Goal: Transaction & Acquisition: Book appointment/travel/reservation

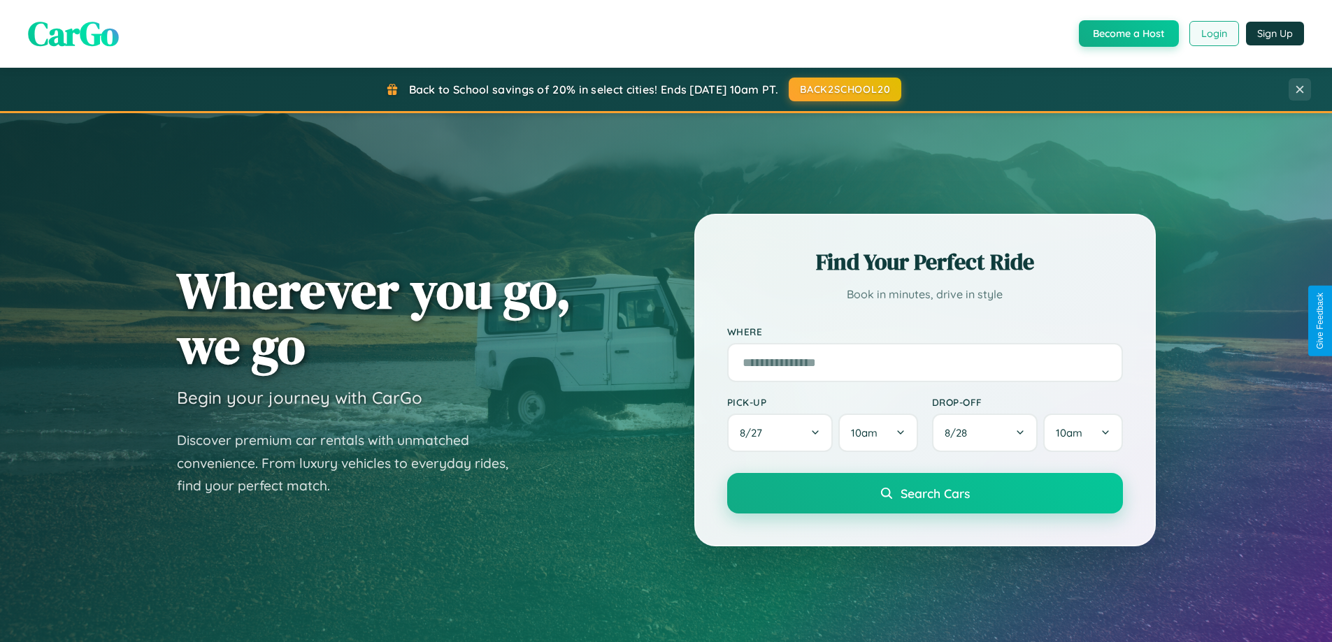
click at [1213, 34] on button "Login" at bounding box center [1214, 33] width 50 height 25
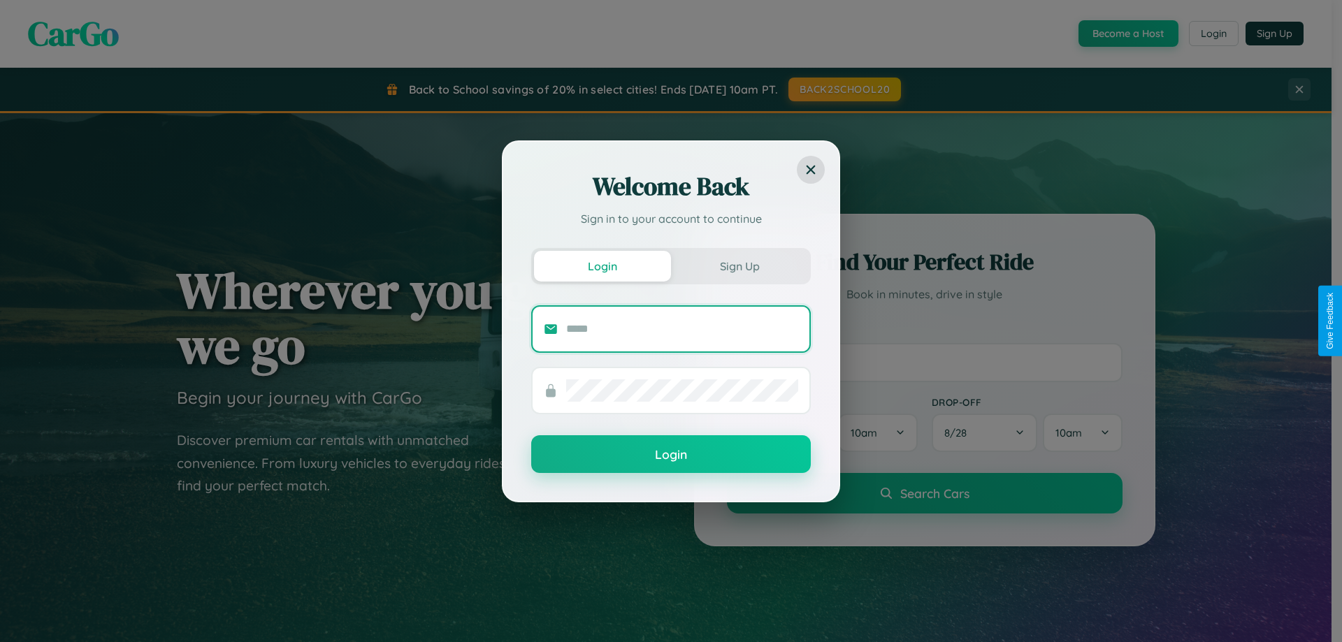
click at [682, 329] on input "text" at bounding box center [682, 329] width 232 height 22
type input "**********"
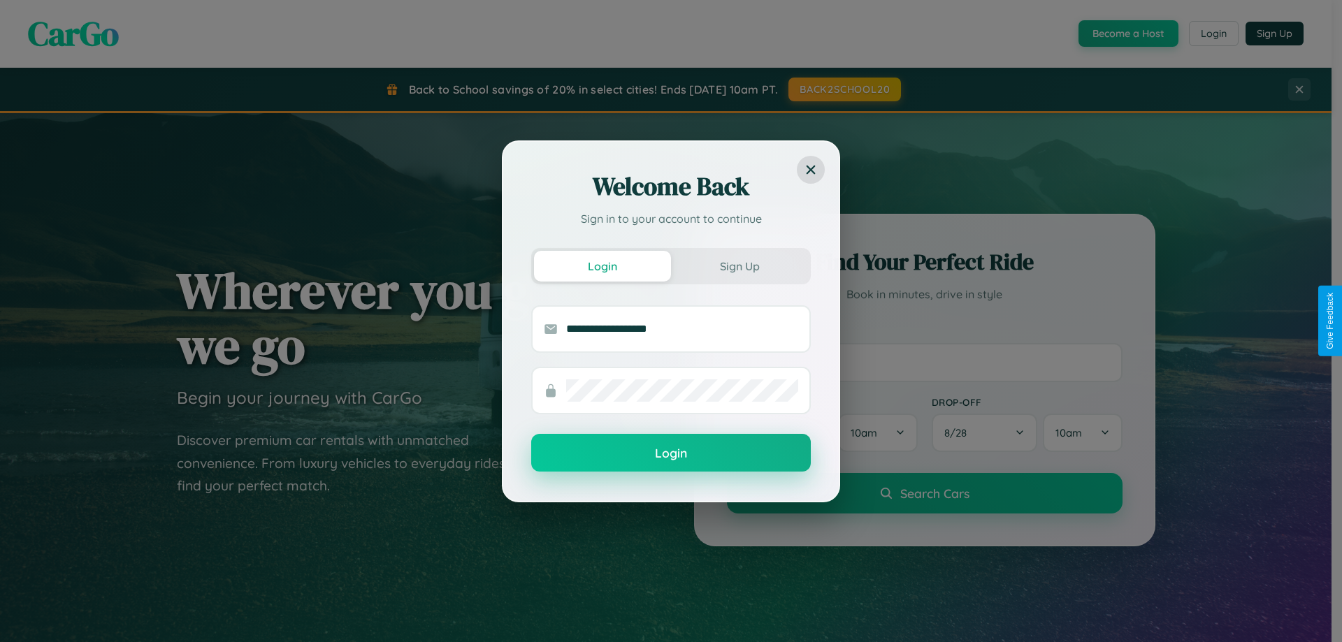
click at [671, 454] on button "Login" at bounding box center [671, 453] width 280 height 38
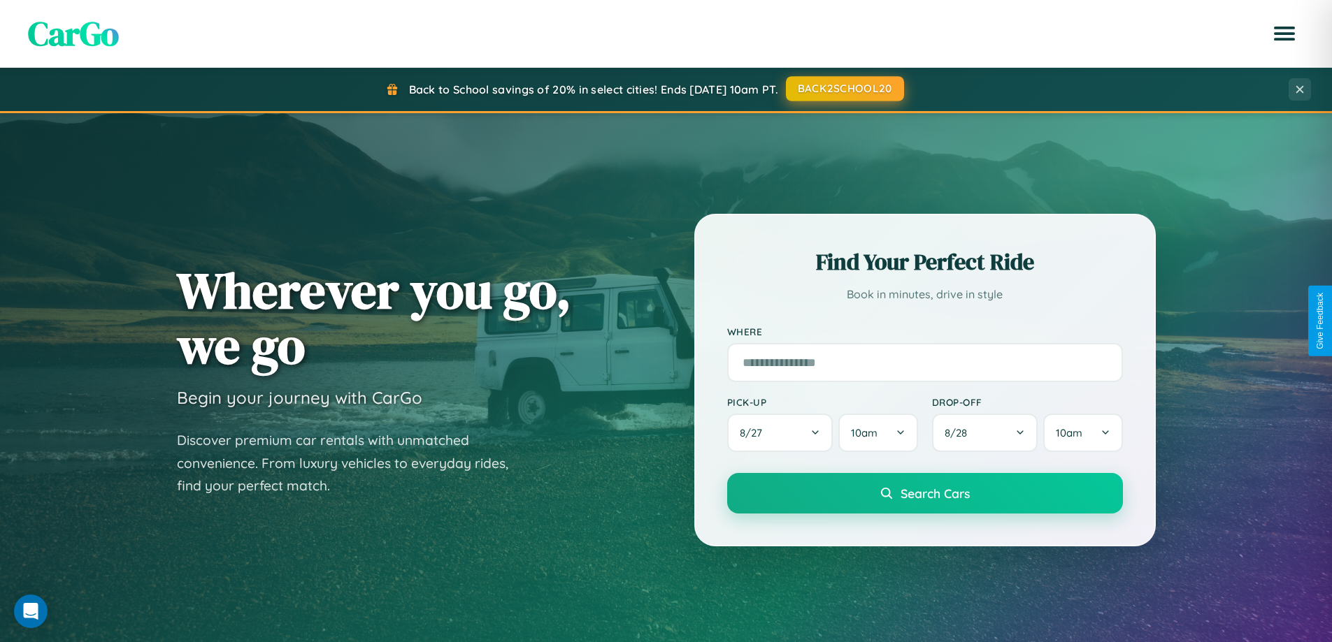
click at [844, 89] on button "BACK2SCHOOL20" at bounding box center [845, 88] width 118 height 25
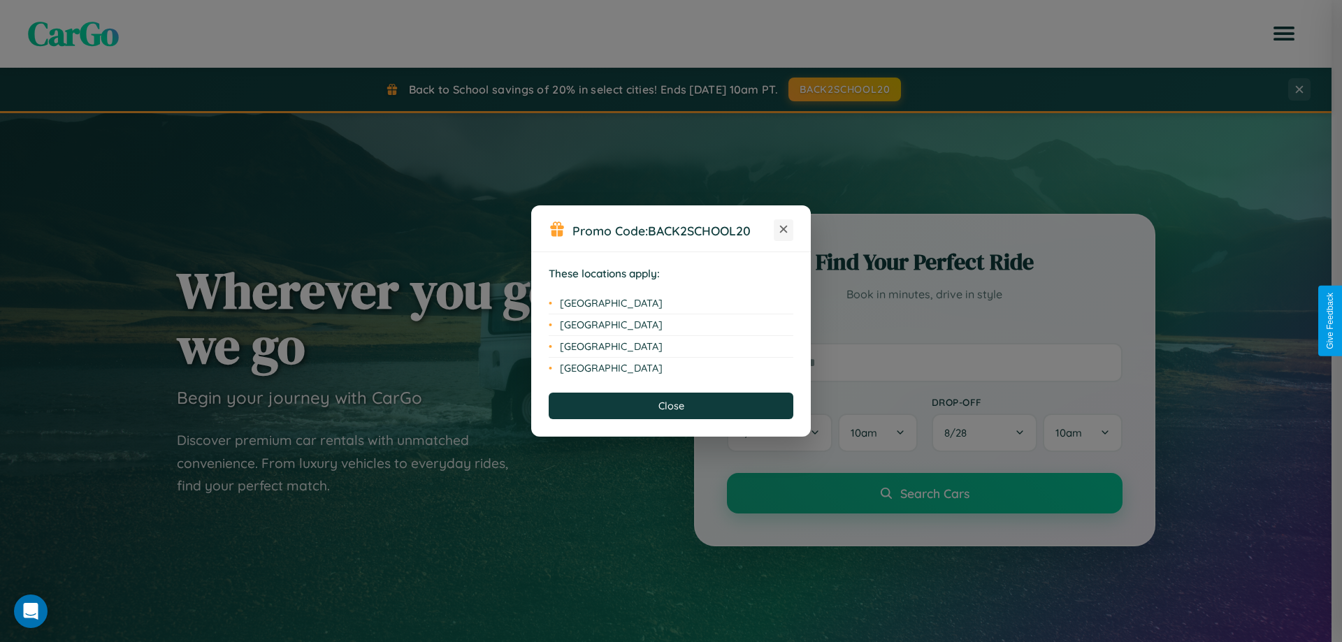
click at [784, 230] on icon at bounding box center [784, 230] width 8 height 8
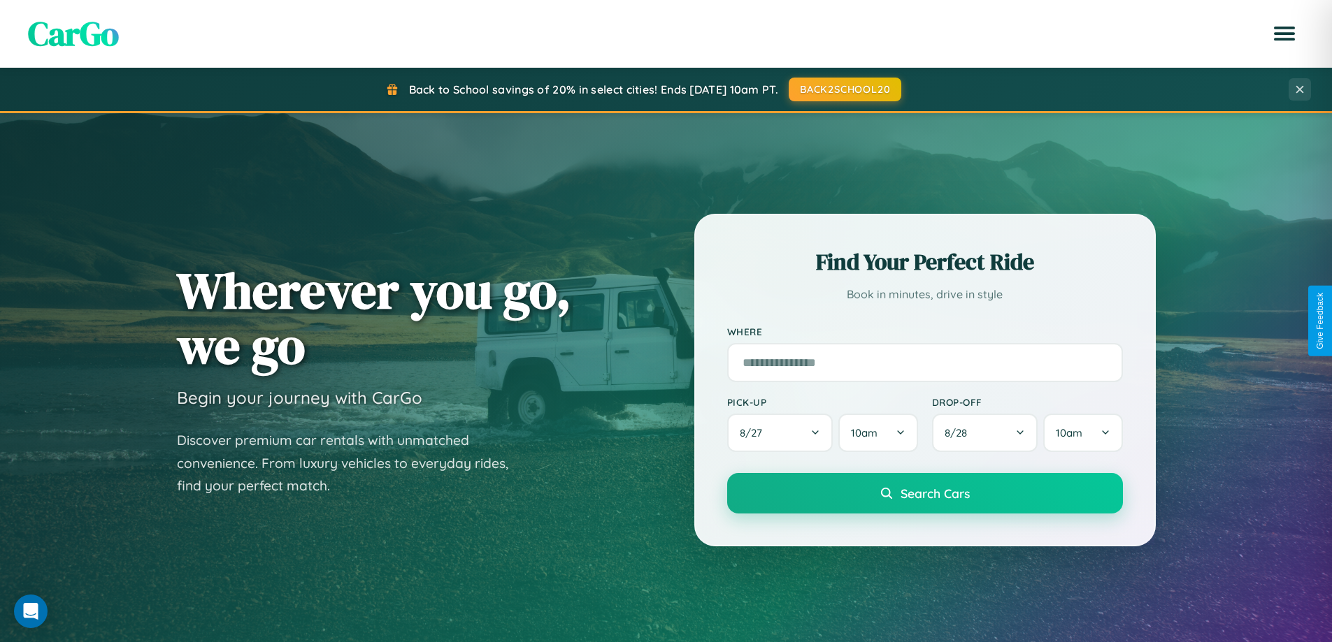
scroll to position [603, 0]
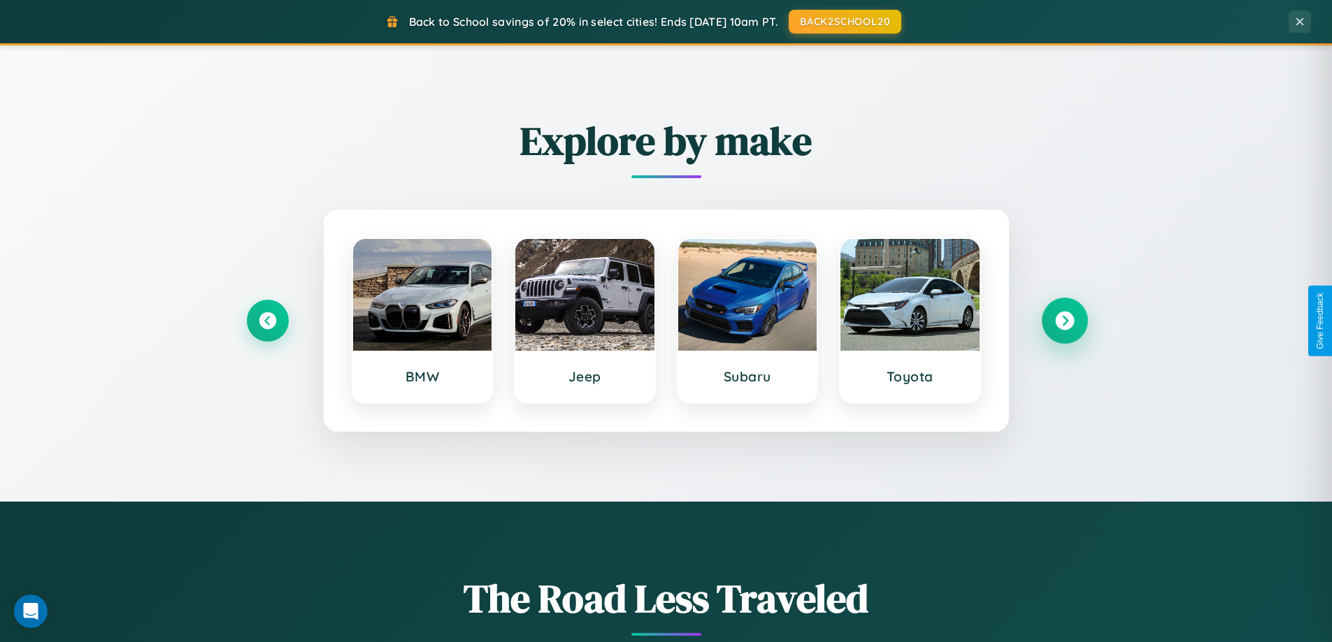
click at [1064, 321] on icon at bounding box center [1064, 321] width 19 height 19
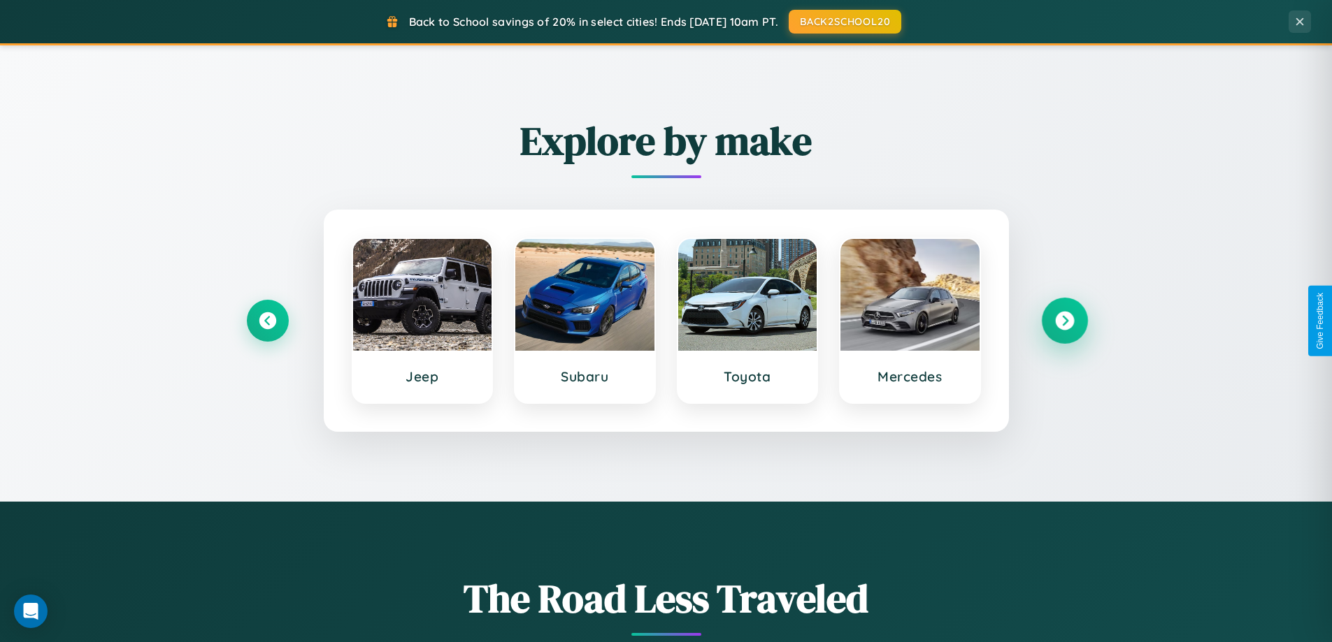
click at [1064, 321] on icon at bounding box center [1064, 321] width 19 height 19
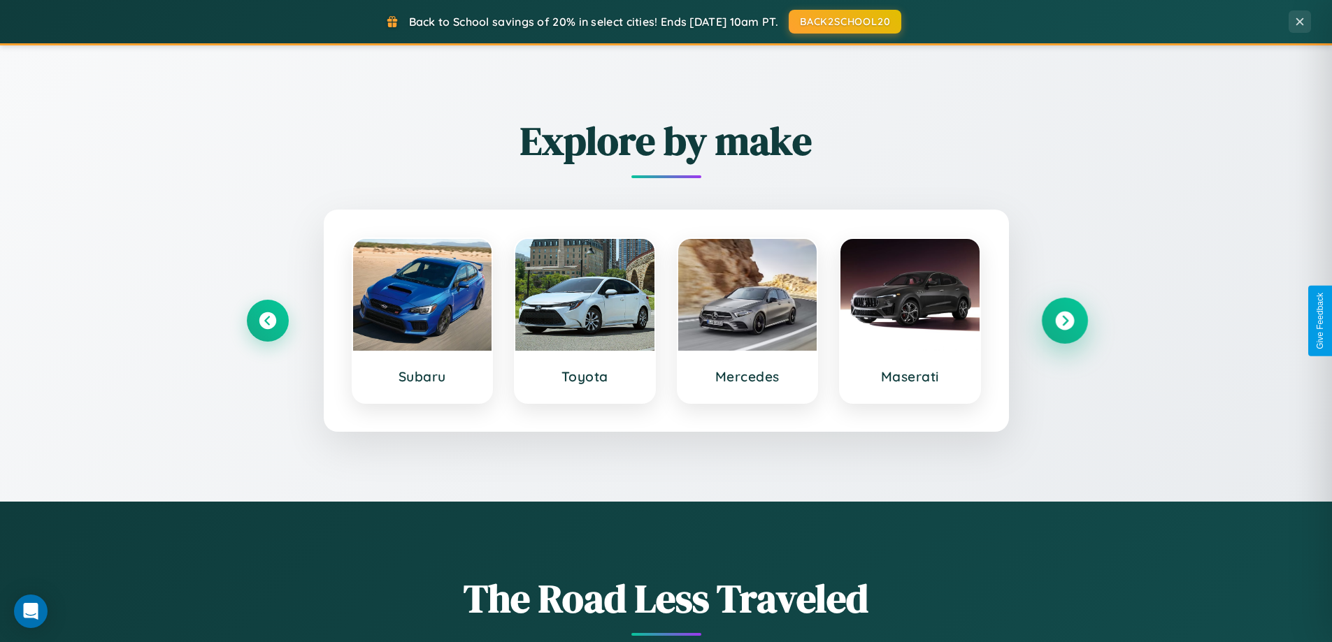
click at [1064, 321] on icon at bounding box center [1064, 321] width 19 height 19
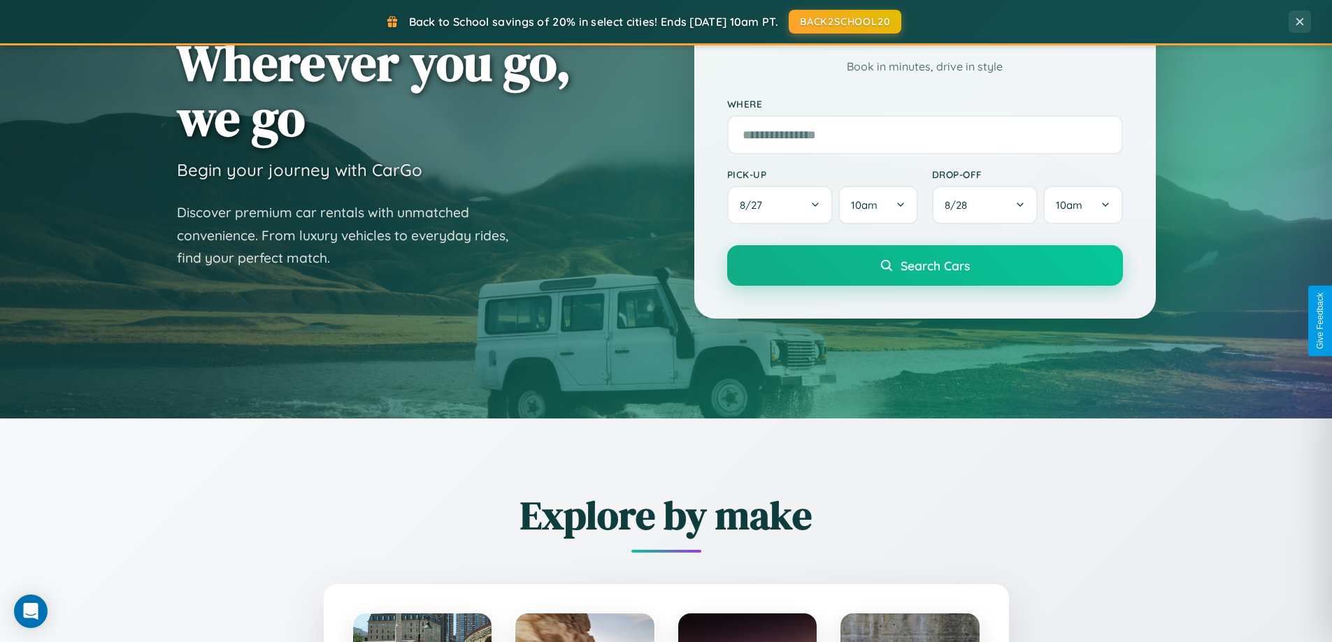
scroll to position [41, 0]
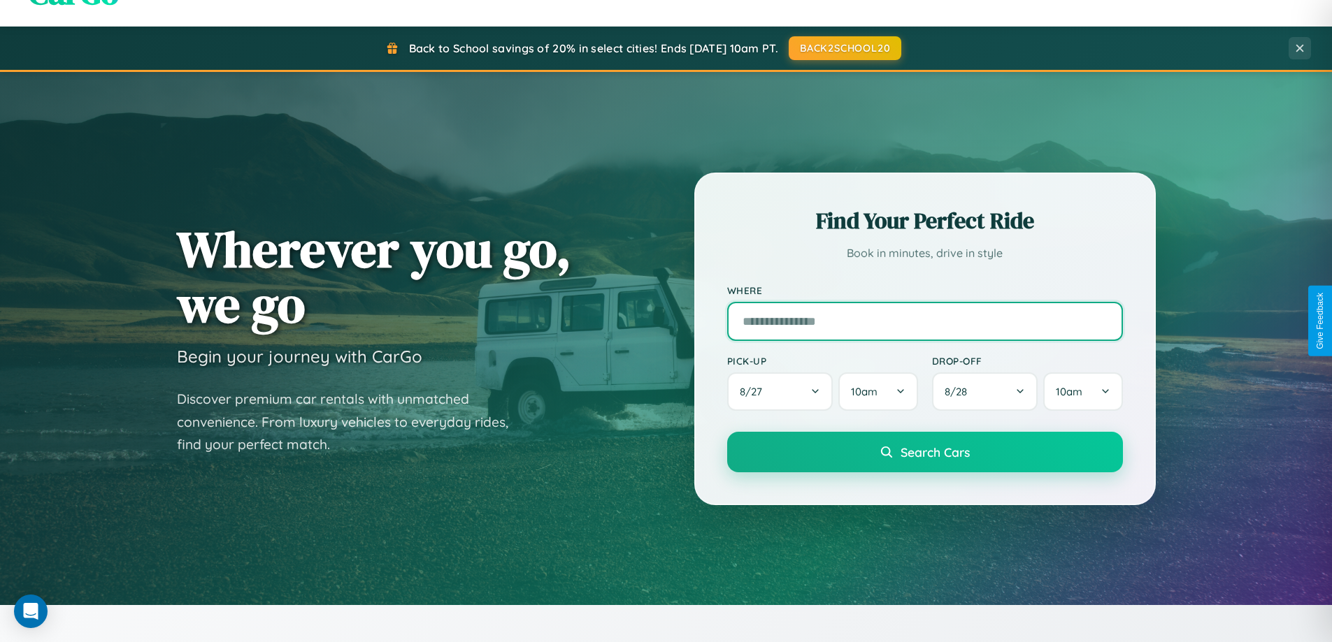
click at [924, 321] on input "text" at bounding box center [925, 321] width 396 height 39
type input "**********"
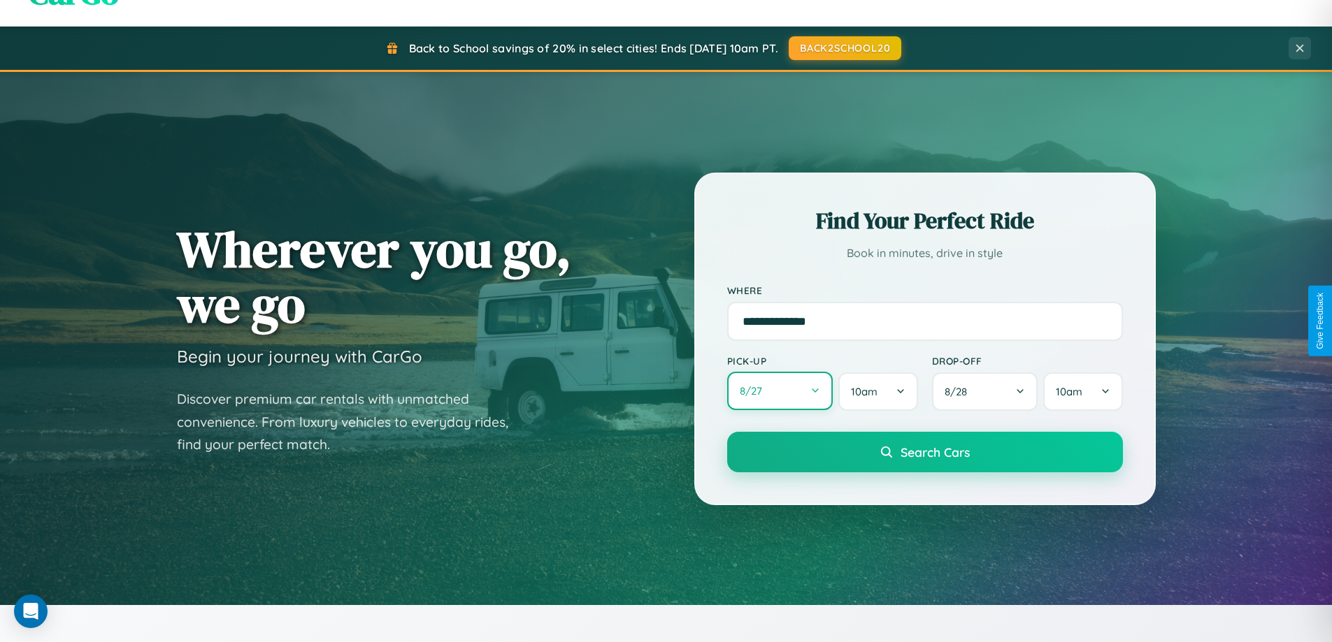
click at [779, 391] on button "8 / 27" at bounding box center [780, 391] width 106 height 38
select select "*"
select select "****"
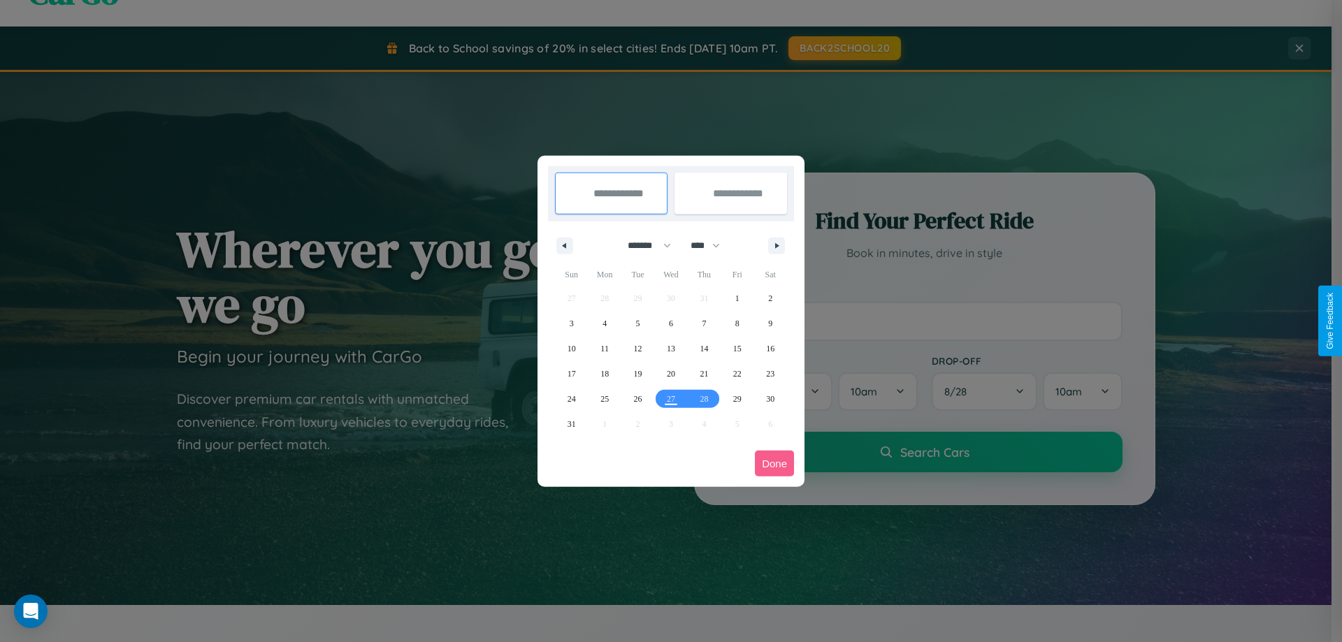
click at [643, 245] on select "******* ******** ***** ***** *** **** **** ****** ********* ******* ******** **…" at bounding box center [646, 245] width 59 height 23
select select "**"
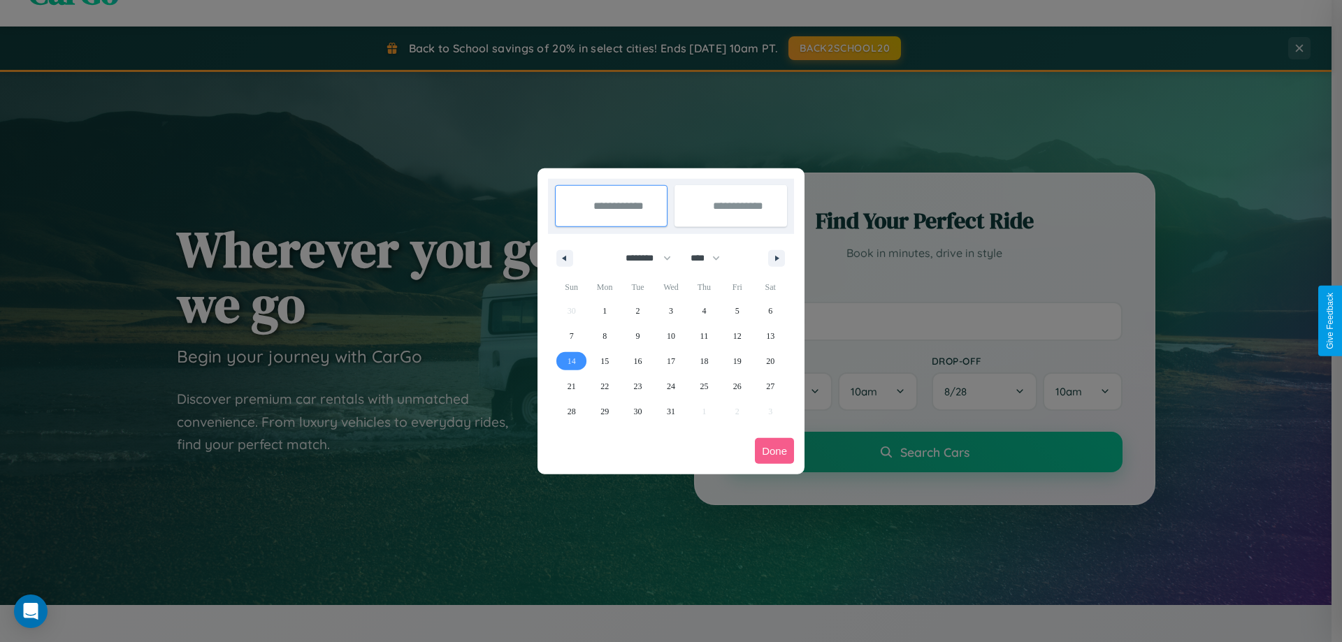
click at [571, 361] on span "14" at bounding box center [572, 361] width 8 height 25
type input "**********"
click at [670, 361] on span "17" at bounding box center [671, 361] width 8 height 25
type input "**********"
click at [774, 451] on button "Done" at bounding box center [774, 451] width 39 height 26
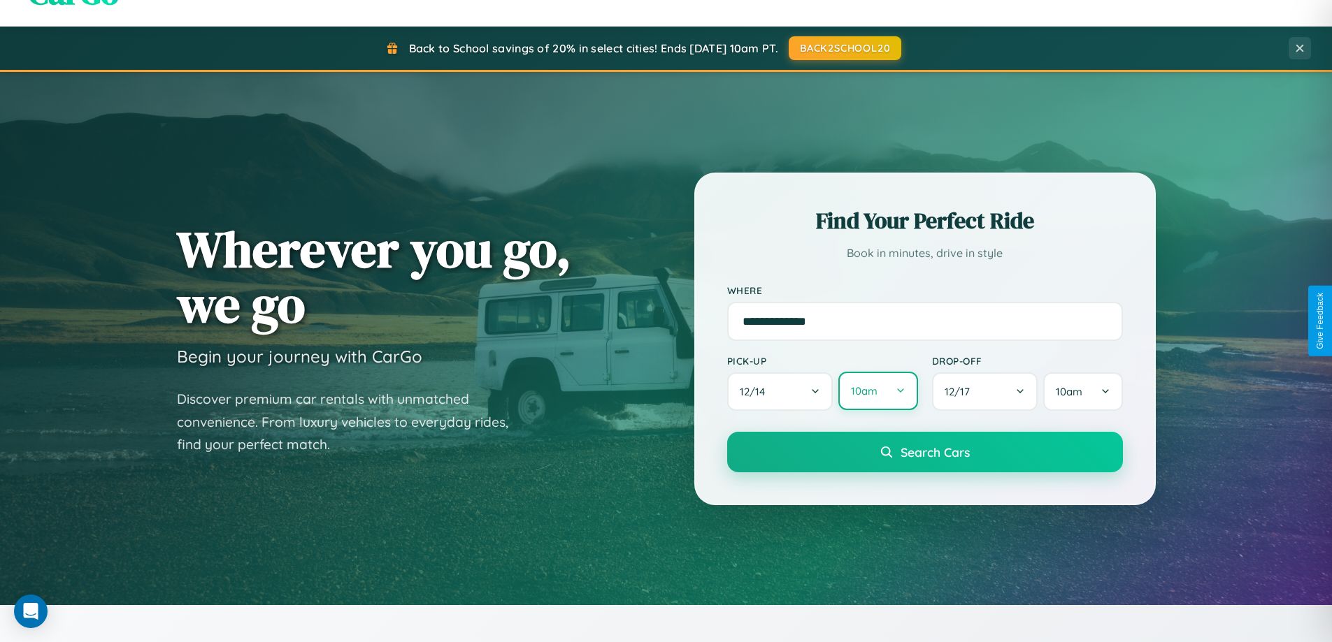
click at [877, 391] on button "10am" at bounding box center [877, 391] width 79 height 38
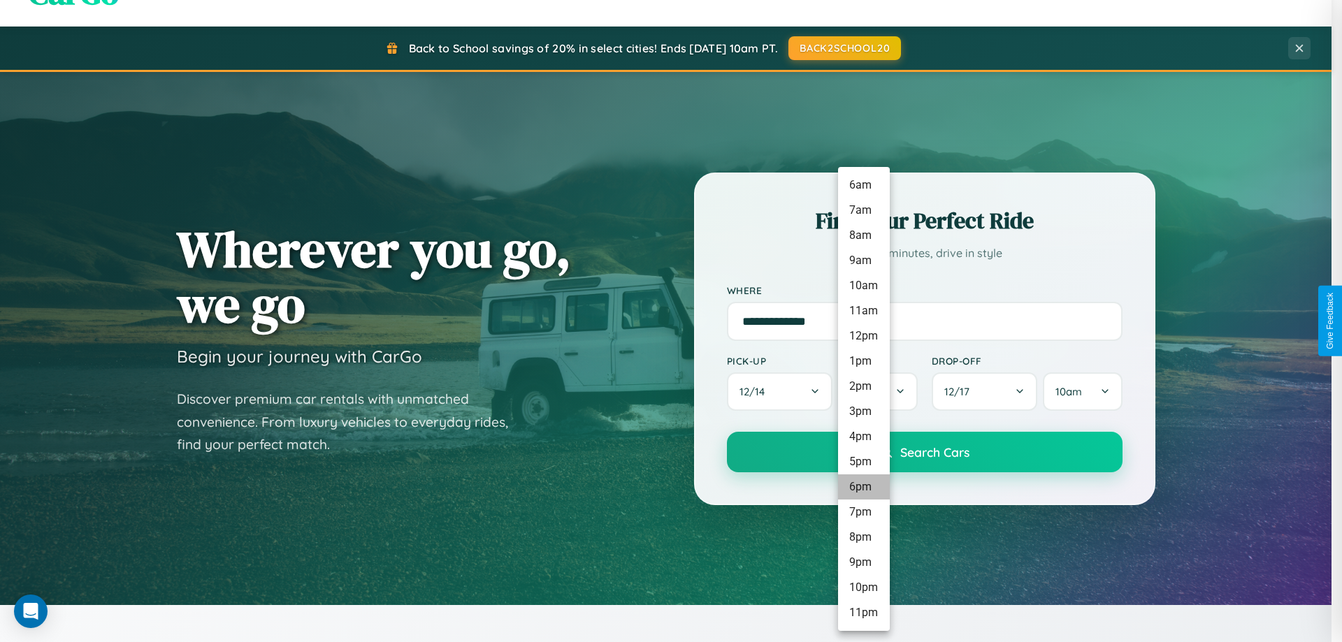
click at [863, 487] on li "6pm" at bounding box center [864, 487] width 52 height 25
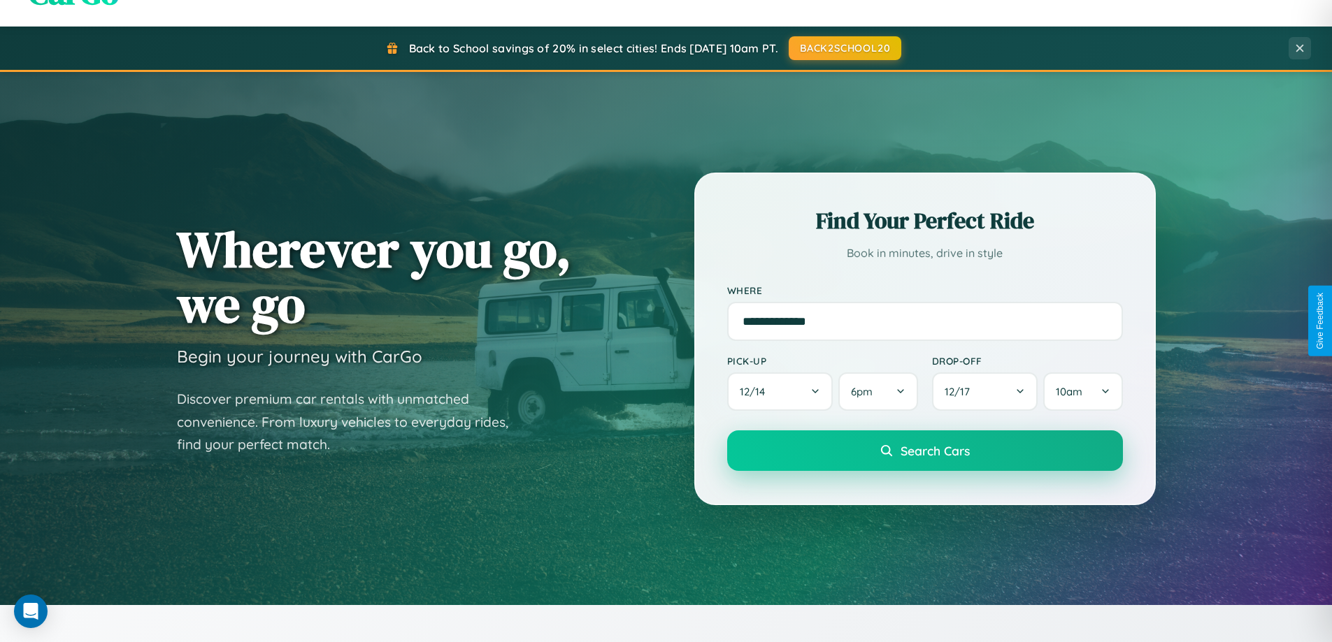
click at [924, 452] on span "Search Cars" at bounding box center [934, 450] width 69 height 15
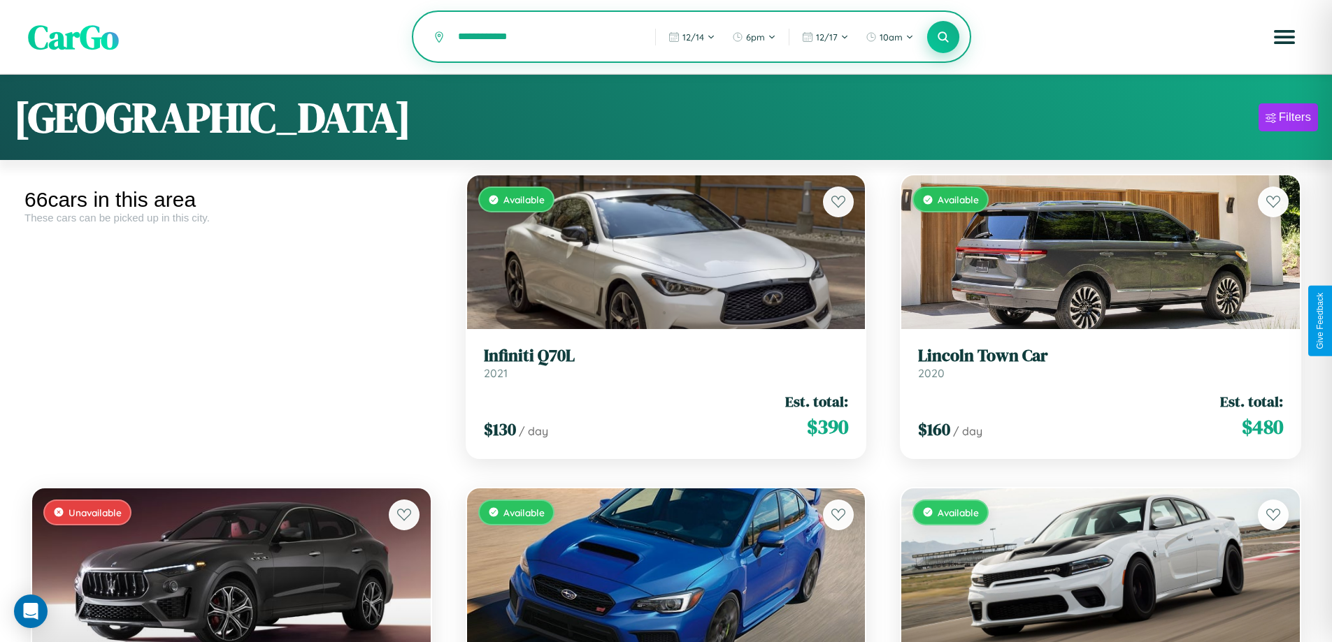
type input "**********"
click at [943, 38] on icon at bounding box center [943, 36] width 13 height 13
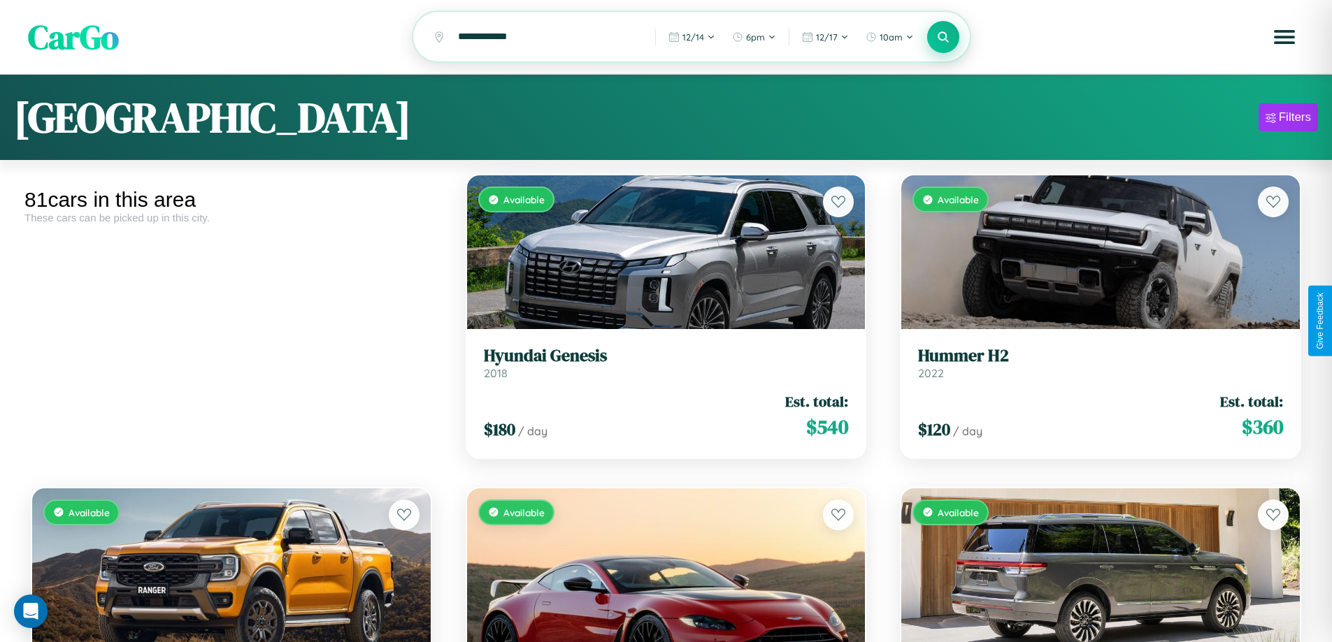
scroll to position [2388, 0]
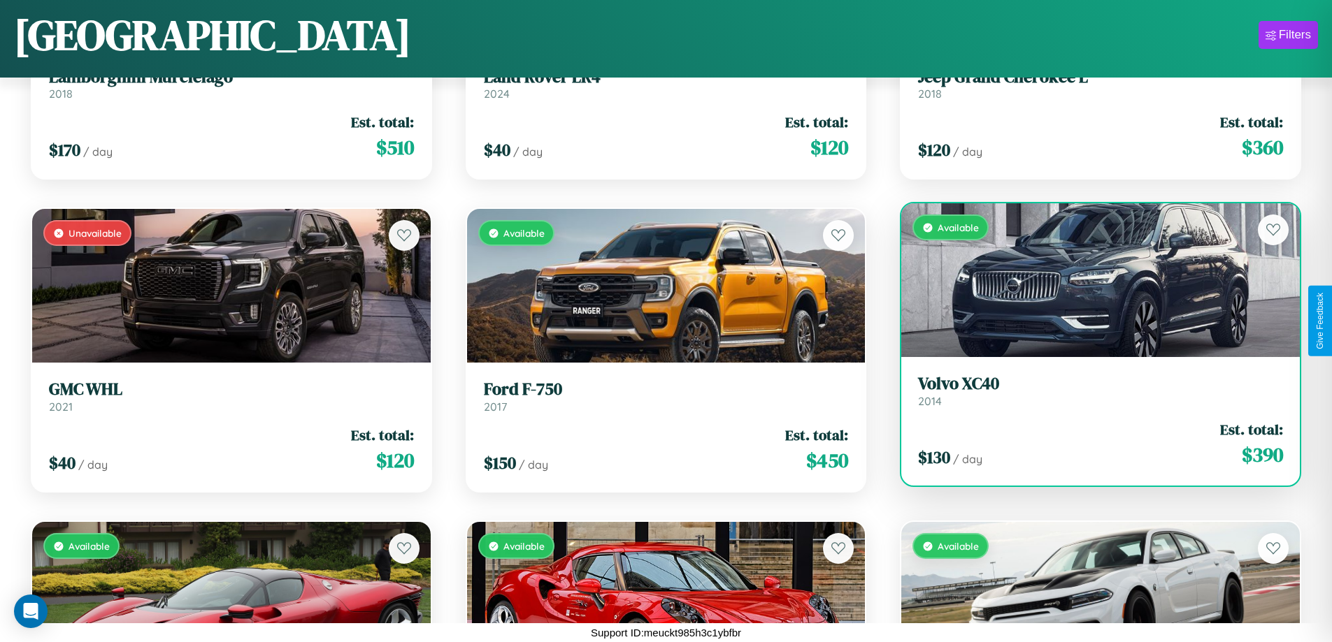
click at [1091, 286] on div "Available" at bounding box center [1100, 280] width 398 height 154
click at [1091, 280] on div "Available" at bounding box center [1100, 280] width 398 height 154
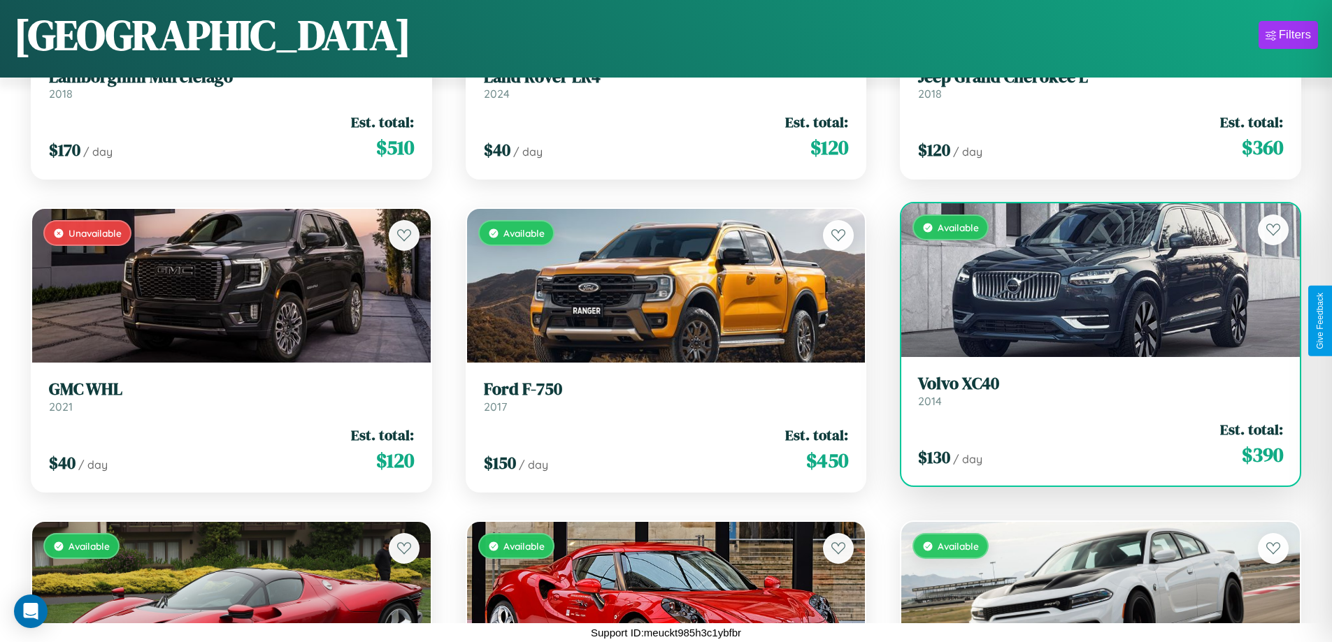
click at [1091, 280] on div "Available" at bounding box center [1100, 280] width 398 height 154
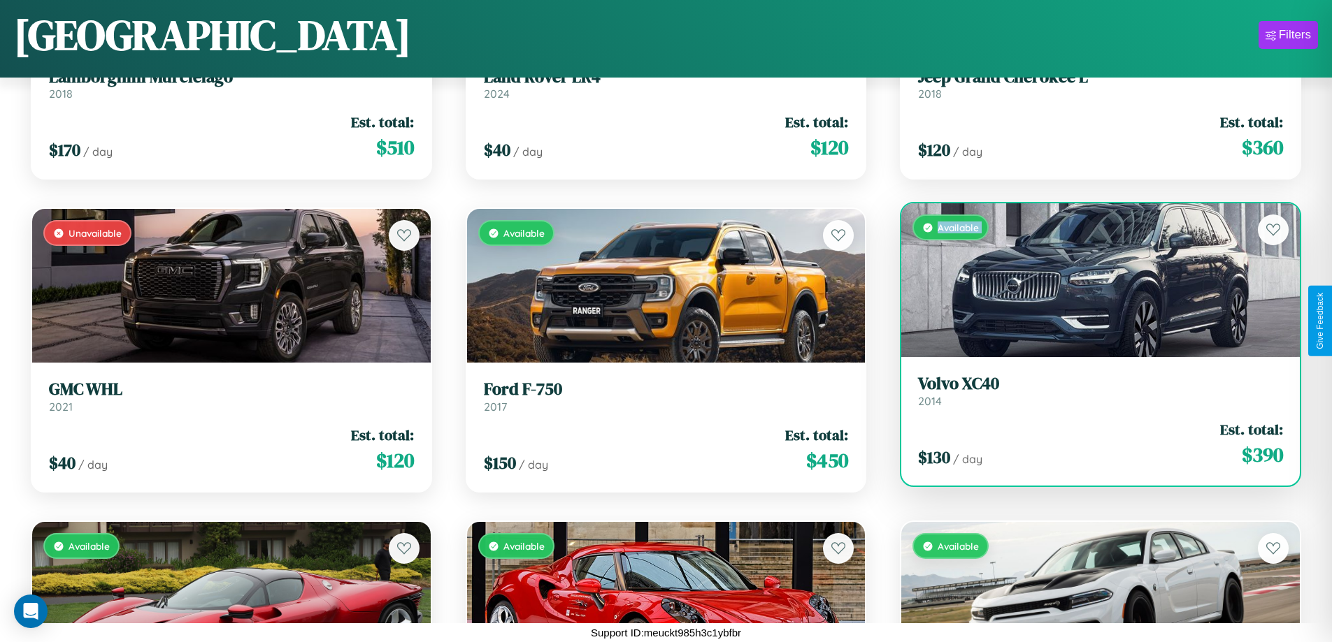
click at [1091, 280] on div "Available" at bounding box center [1100, 280] width 398 height 154
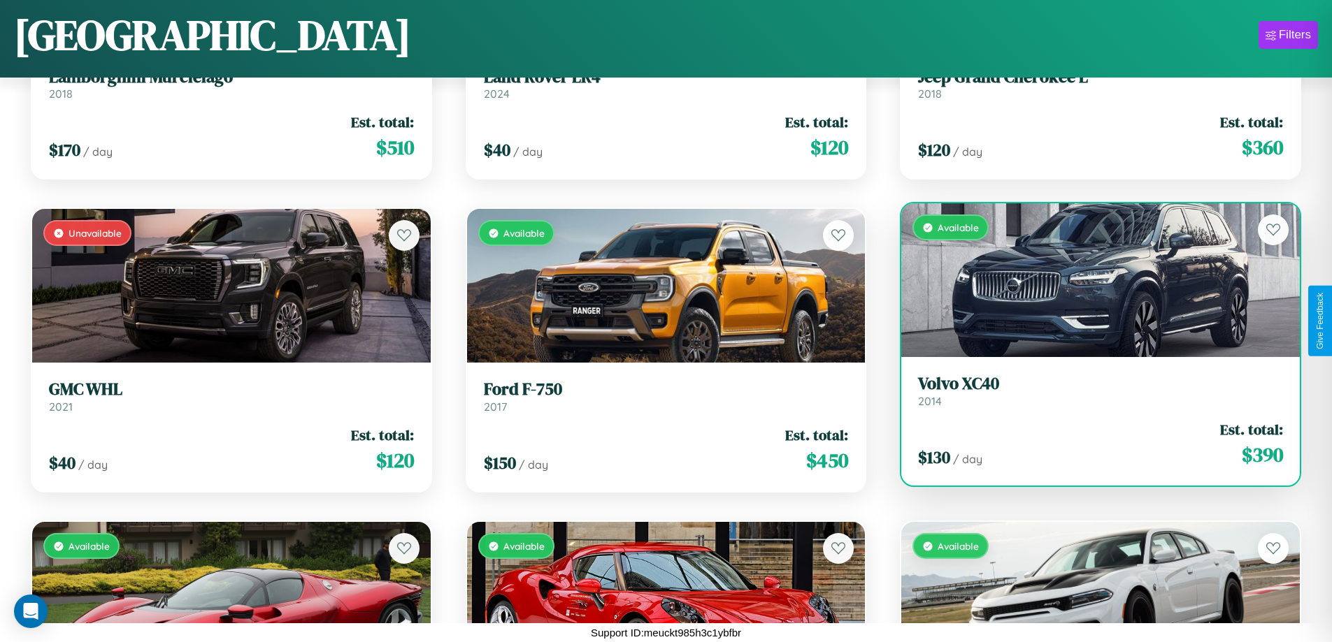
click at [1091, 280] on div "Available" at bounding box center [1100, 280] width 398 height 154
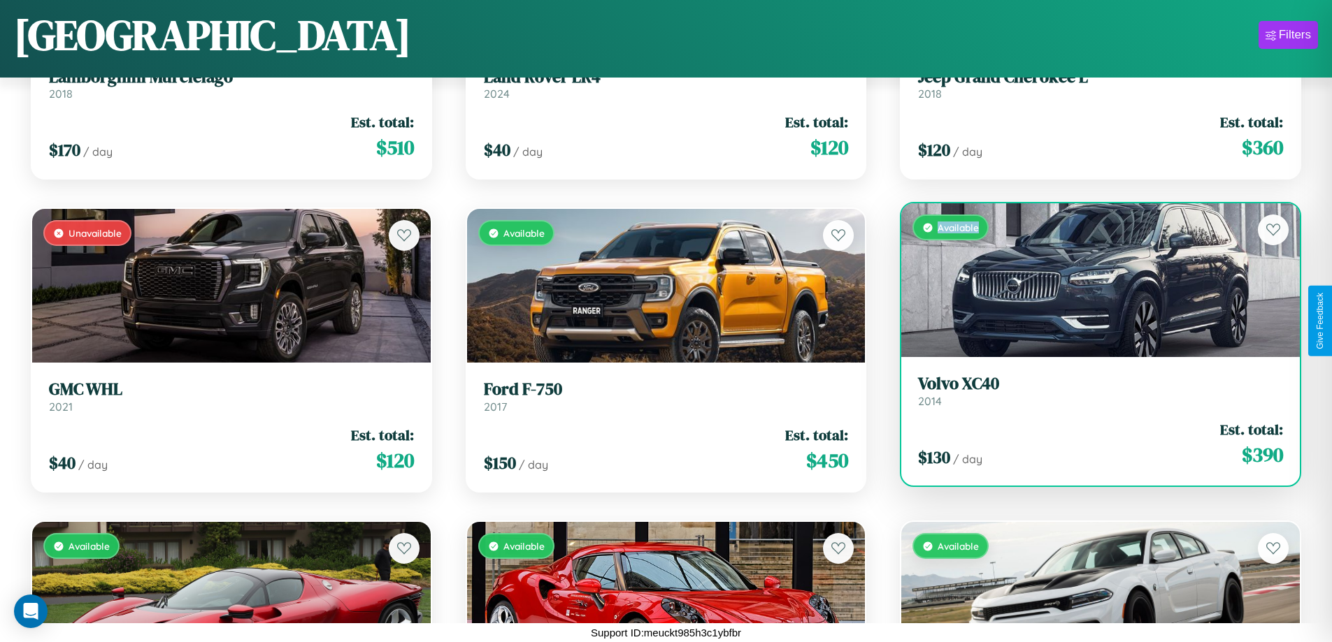
click at [1091, 280] on div "Available" at bounding box center [1100, 280] width 398 height 154
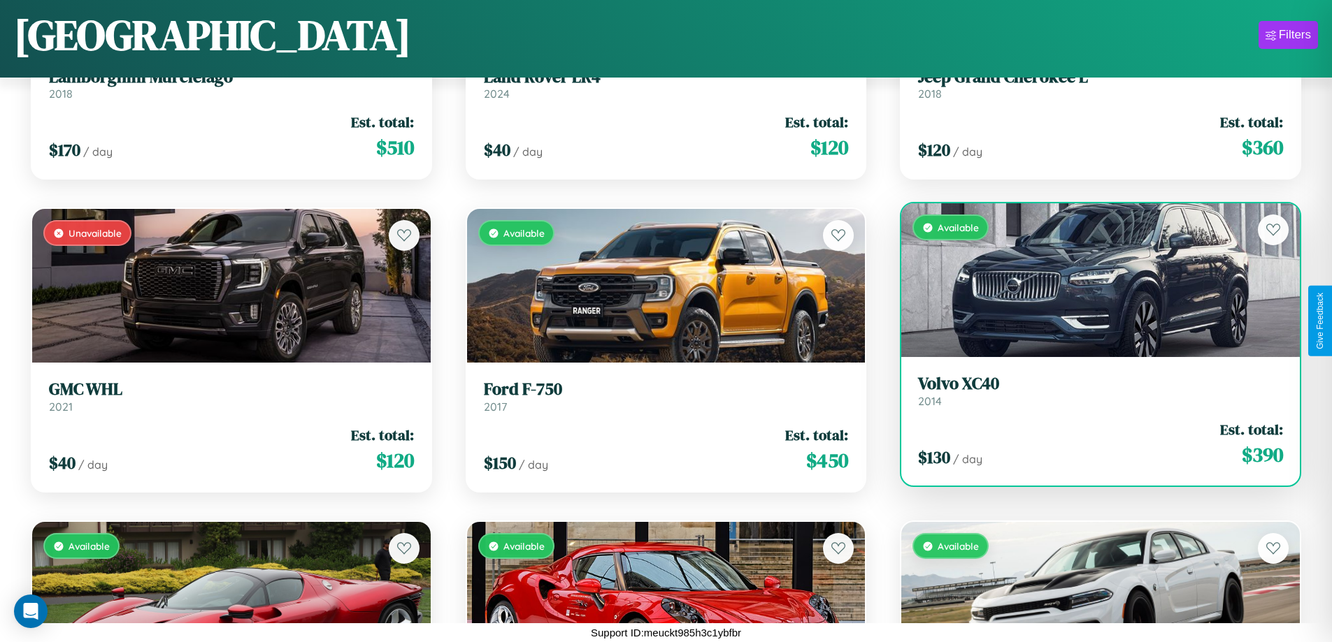
click at [1091, 391] on h3 "Volvo XC40" at bounding box center [1100, 384] width 365 height 20
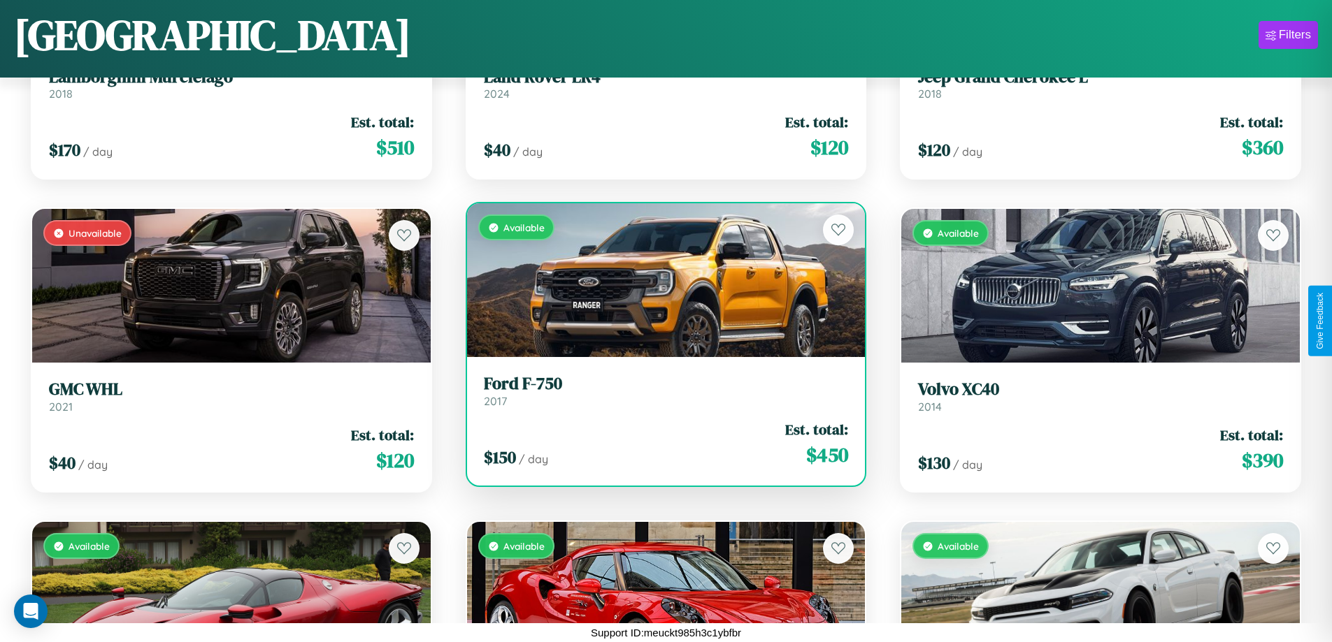
scroll to position [4892, 0]
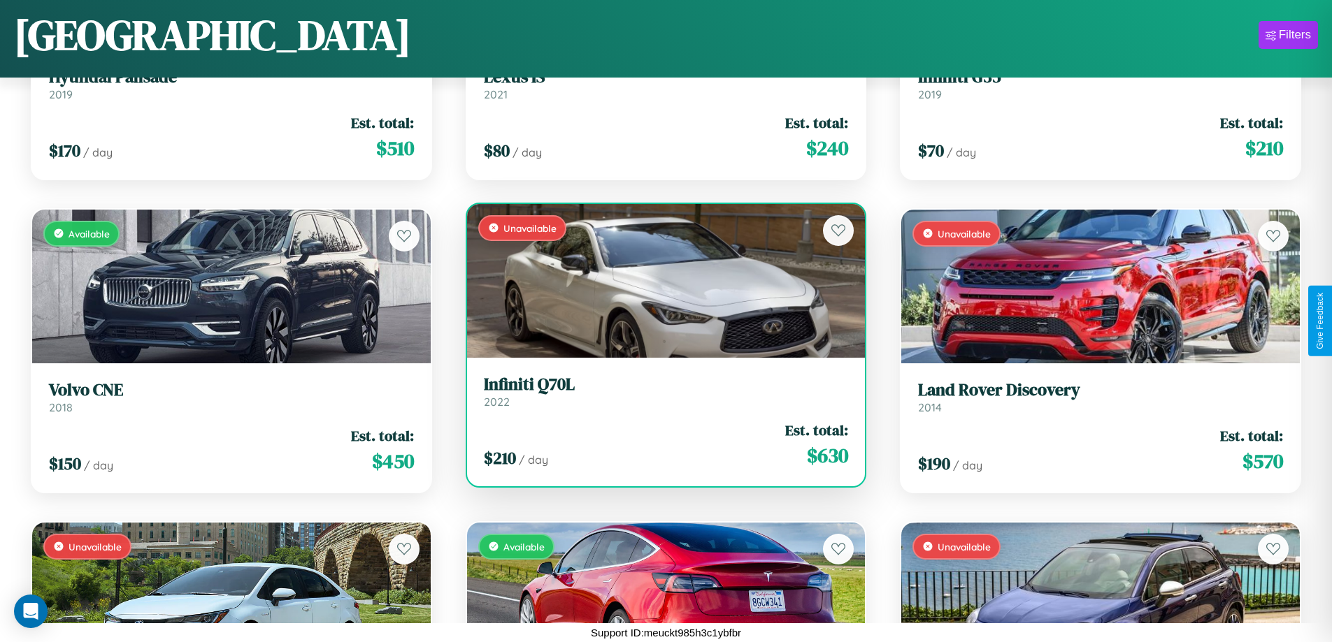
click at [660, 391] on h3 "Infiniti Q70L" at bounding box center [666, 385] width 365 height 20
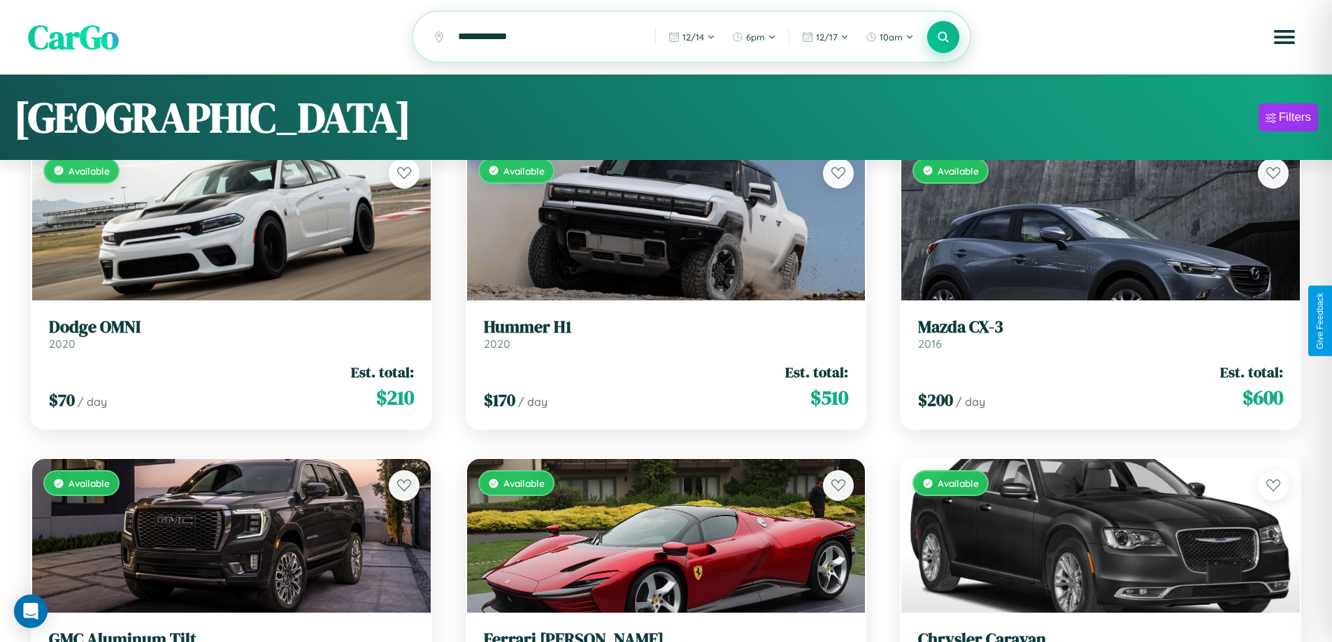
scroll to position [0, 0]
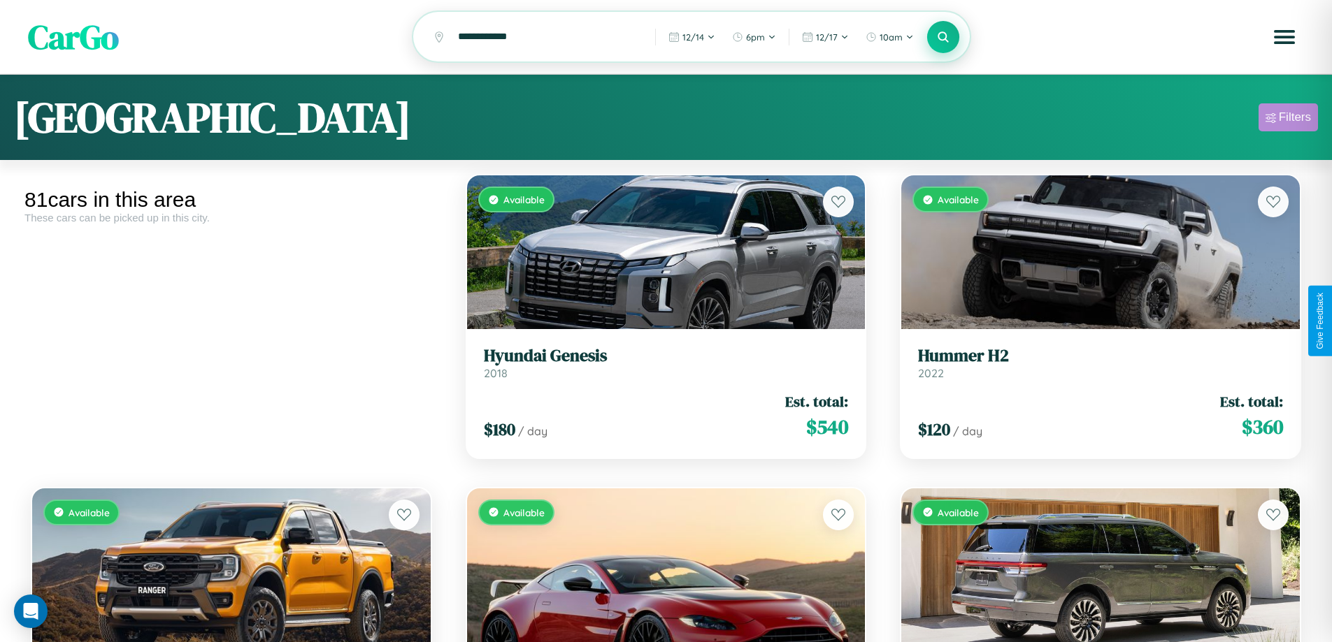
click at [1288, 120] on div "Filters" at bounding box center [1294, 117] width 32 height 14
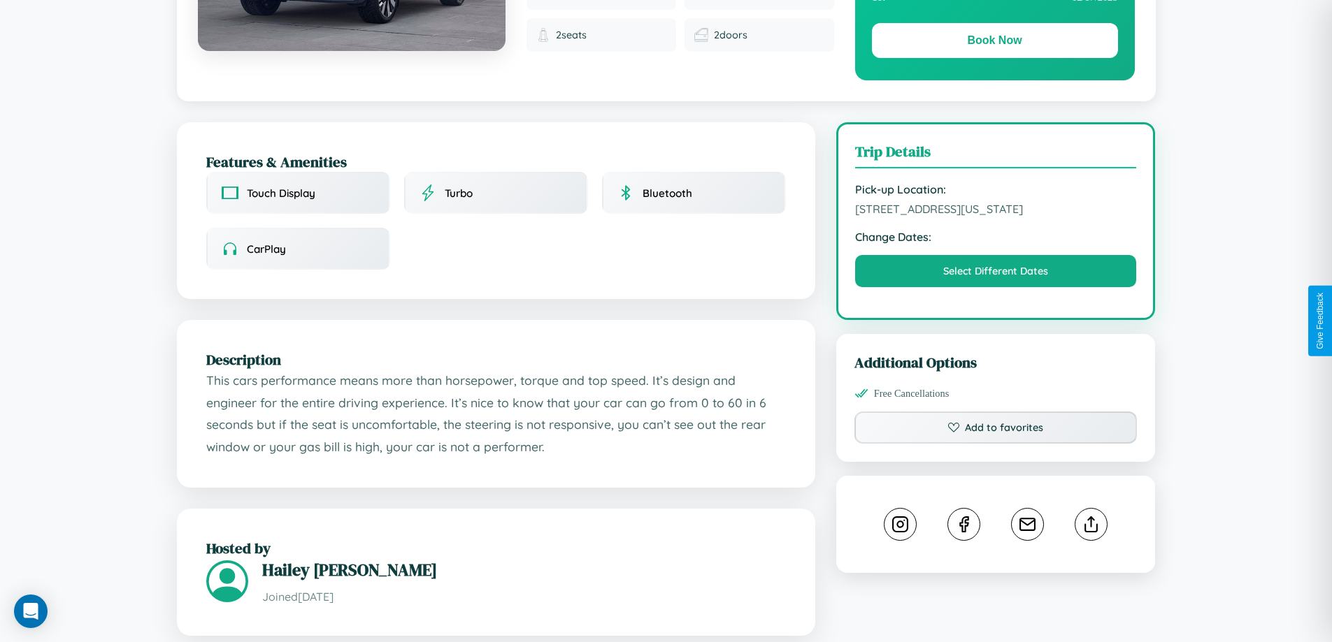
scroll to position [377, 0]
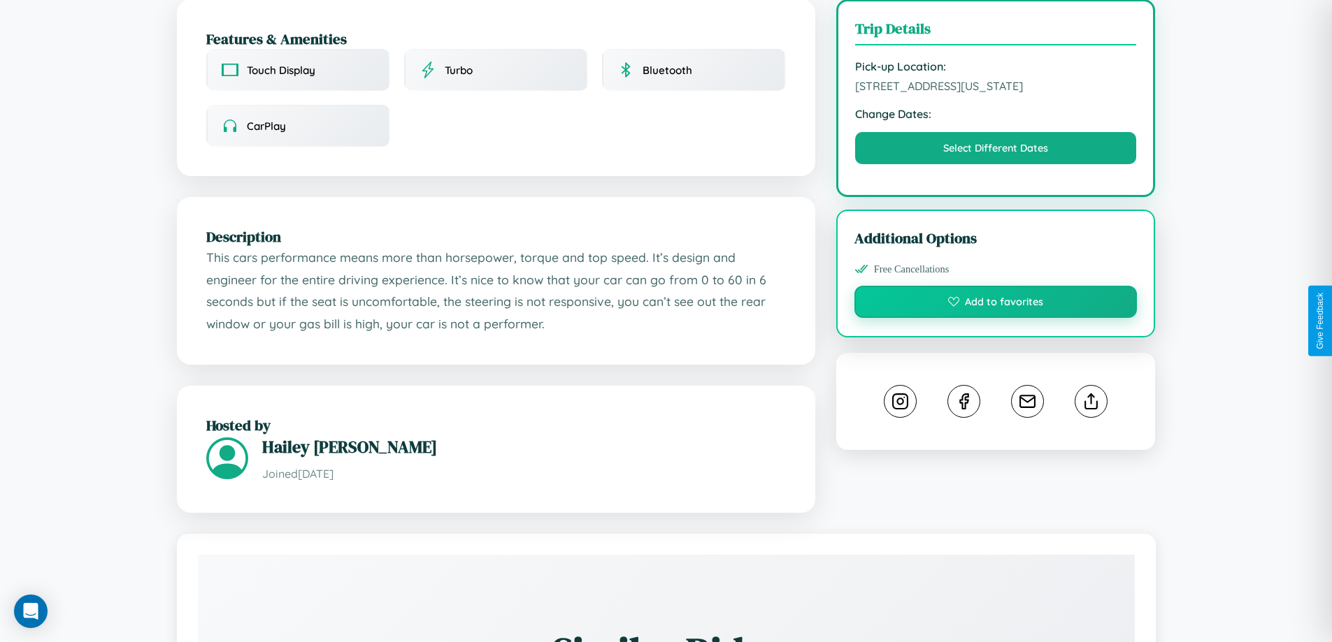
click at [995, 318] on button "Add to favorites" at bounding box center [995, 302] width 283 height 32
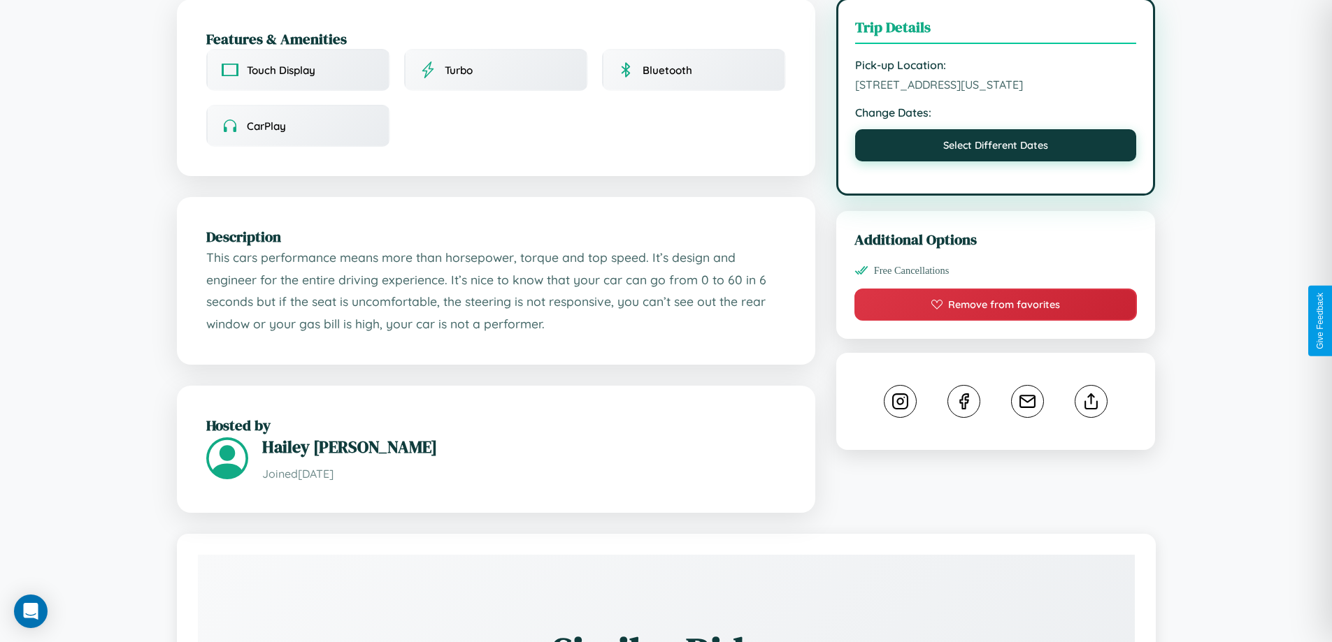
click at [995, 161] on button "Select Different Dates" at bounding box center [996, 145] width 282 height 32
select select "*"
select select "****"
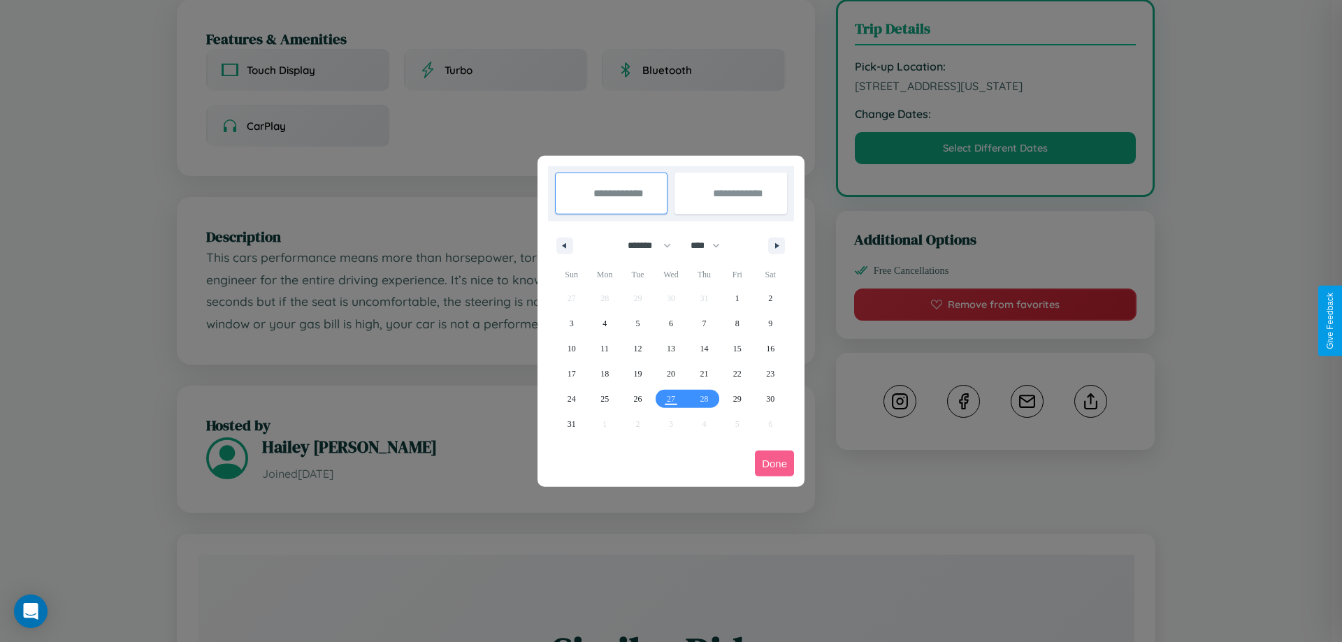
drag, startPoint x: 643, startPoint y: 245, endPoint x: 671, endPoint y: 280, distance: 44.8
click at [643, 245] on select "******* ******** ***** ***** *** **** **** ****** ********* ******* ******** **…" at bounding box center [646, 245] width 59 height 23
select select "*"
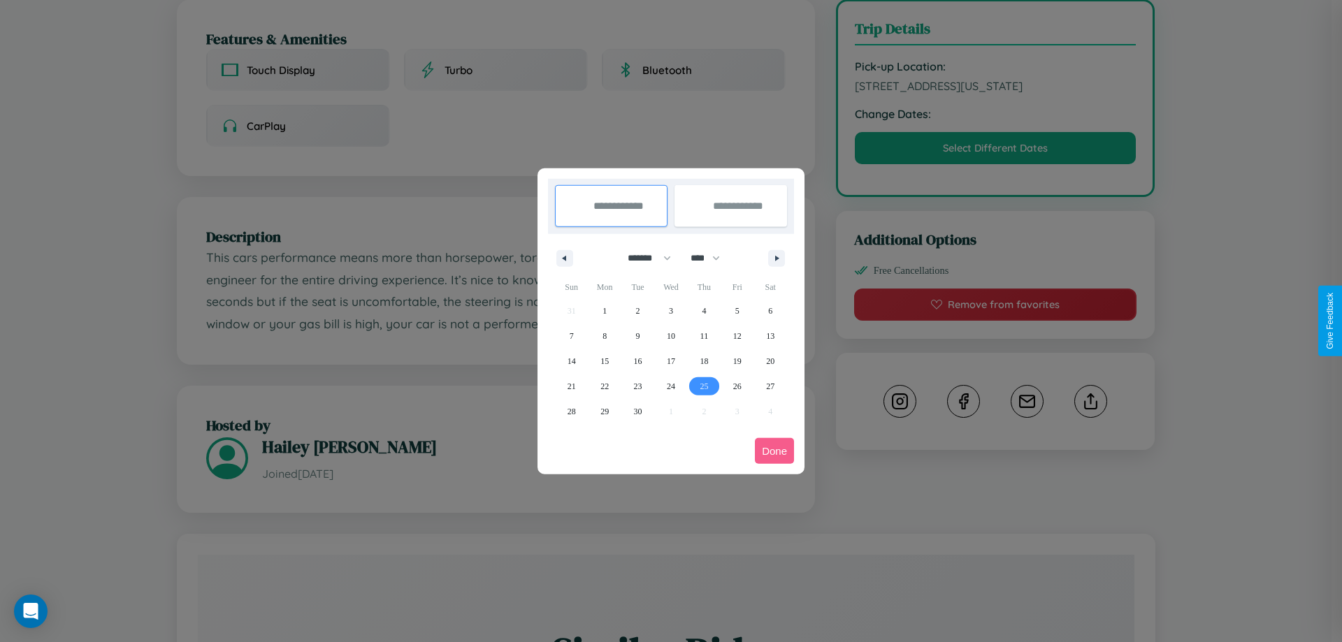
click at [704, 386] on span "25" at bounding box center [704, 386] width 8 height 25
type input "**********"
click at [605, 411] on span "29" at bounding box center [604, 411] width 8 height 25
type input "**********"
click at [774, 451] on button "Done" at bounding box center [774, 451] width 39 height 26
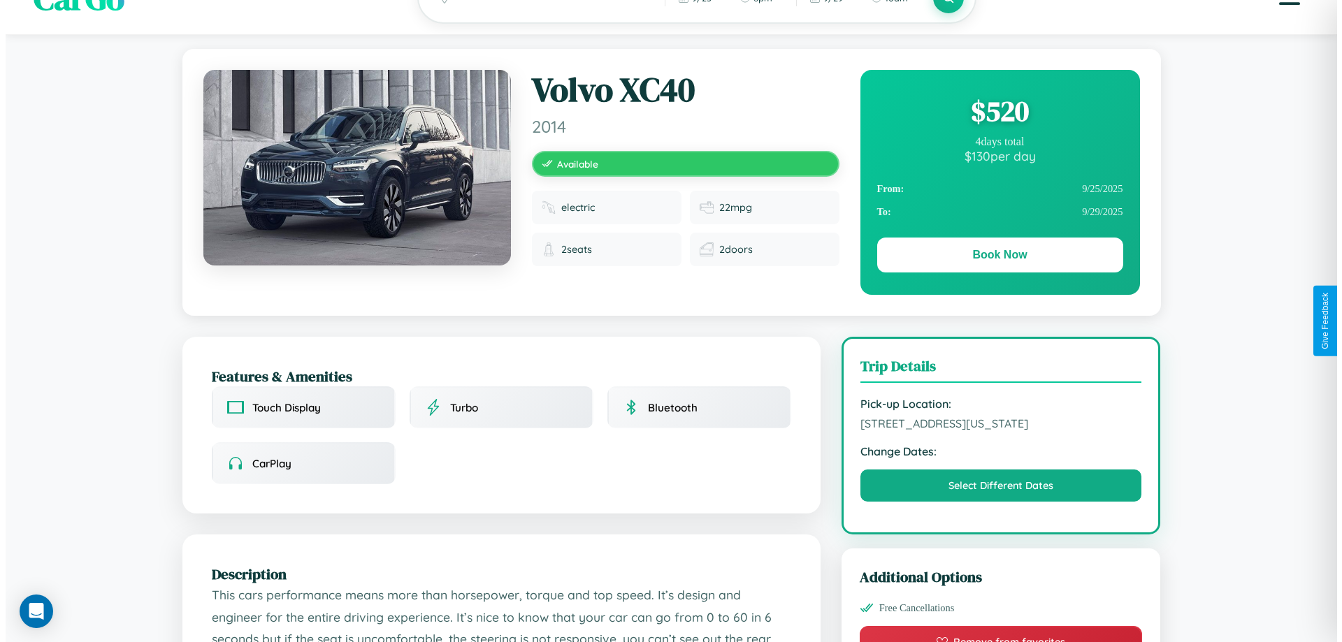
scroll to position [0, 0]
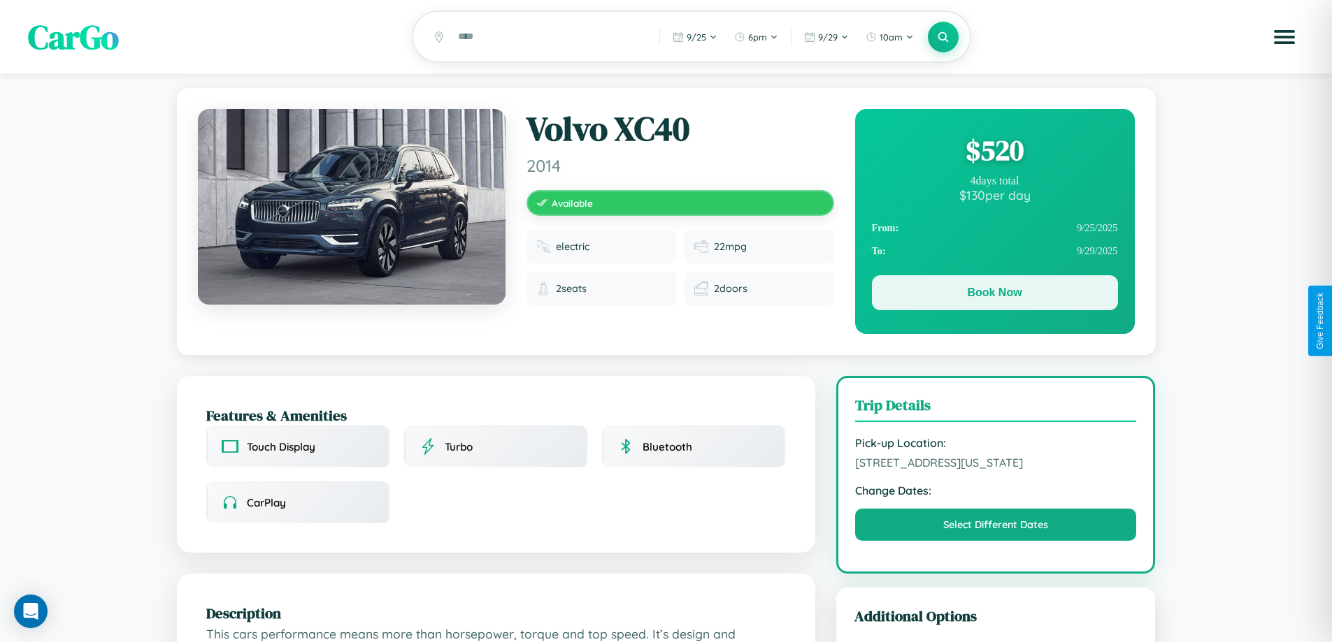
click at [994, 295] on button "Book Now" at bounding box center [995, 292] width 246 height 35
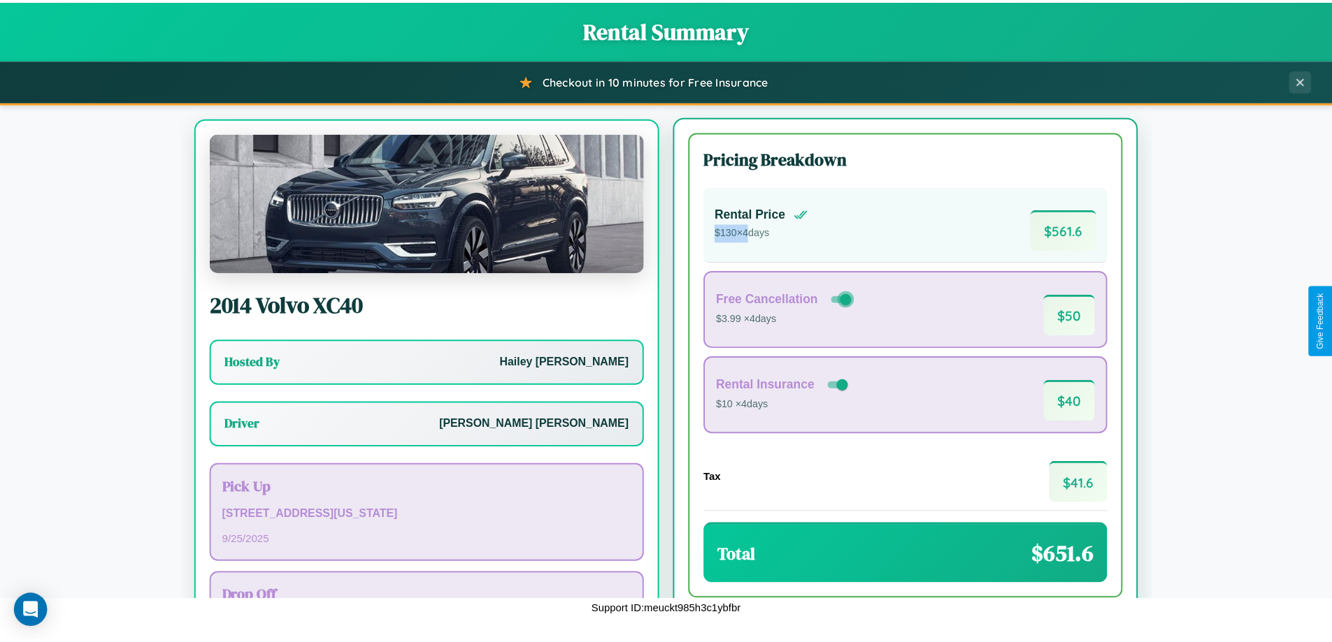
scroll to position [65, 0]
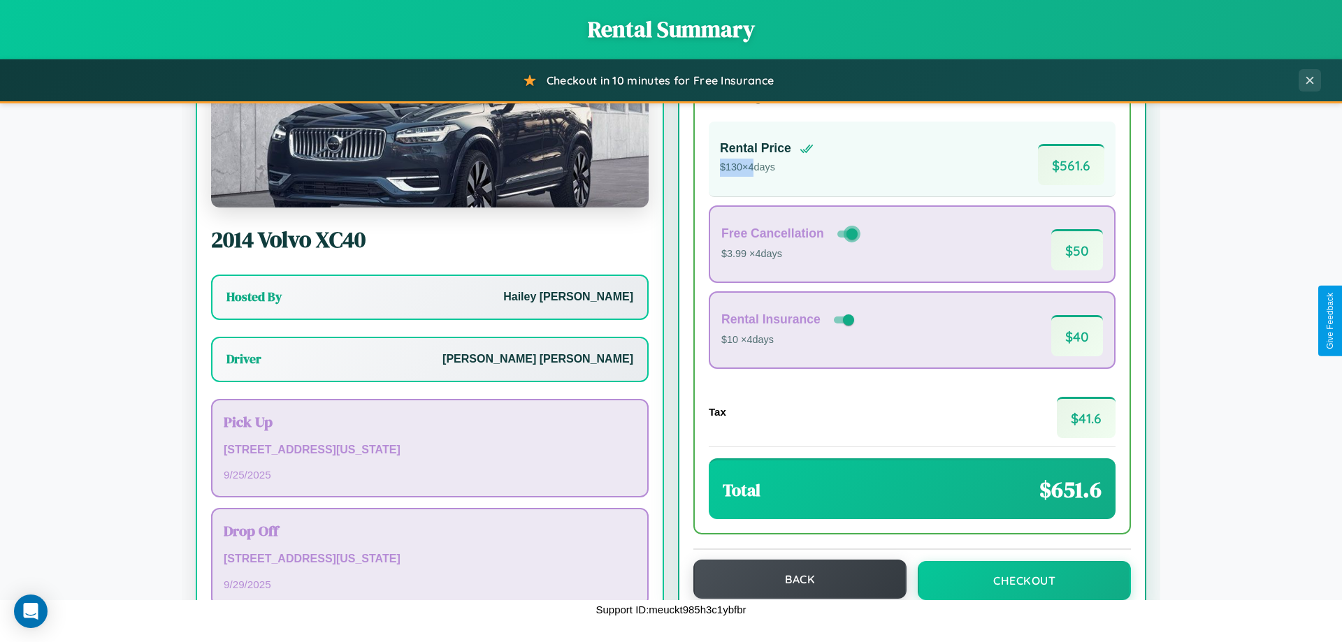
click at [793, 579] on button "Back" at bounding box center [799, 579] width 213 height 39
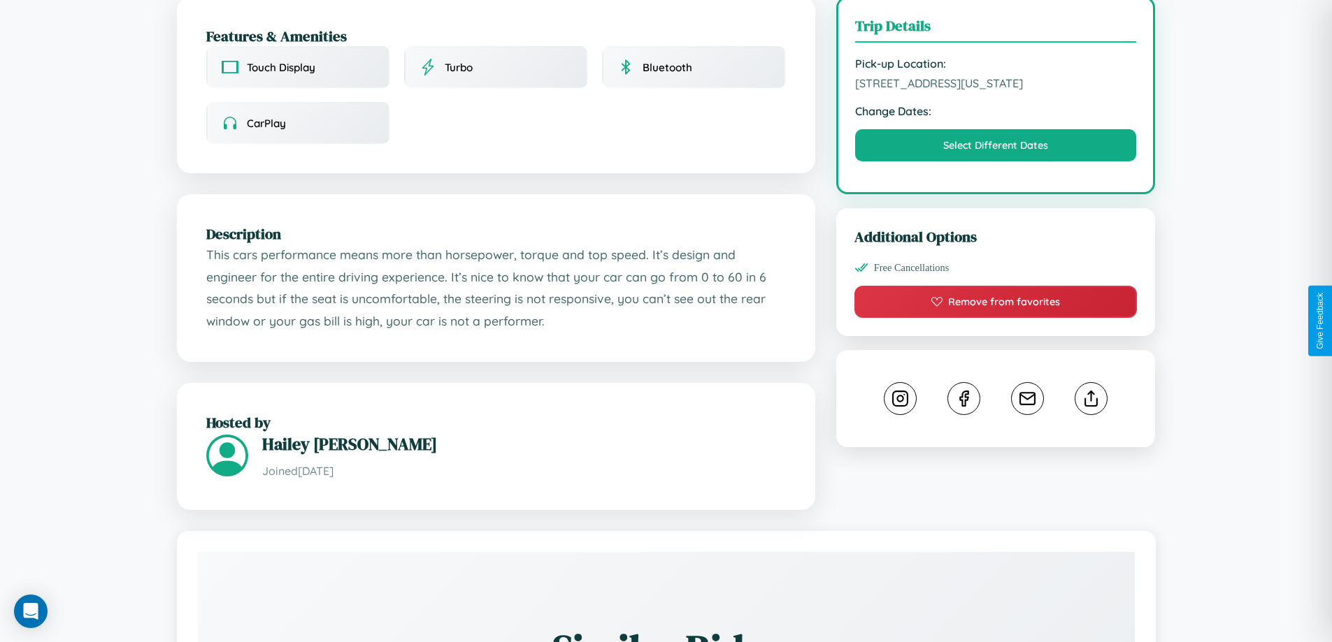
scroll to position [473, 0]
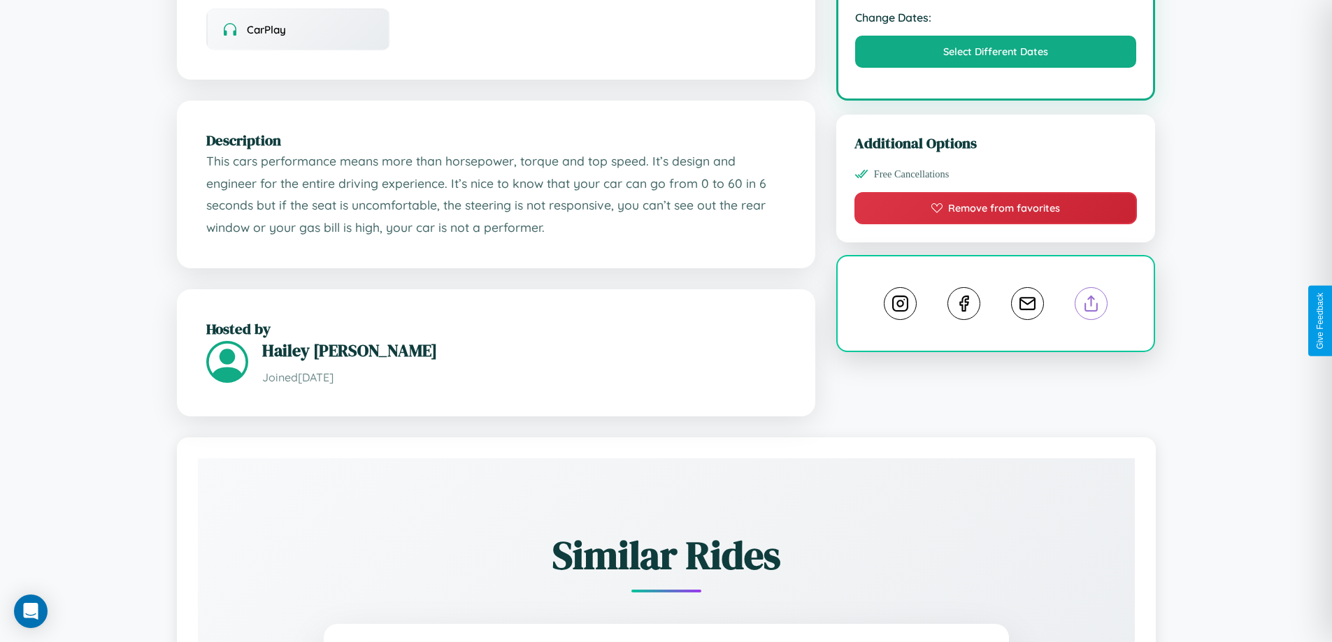
click at [1091, 306] on line at bounding box center [1091, 301] width 0 height 10
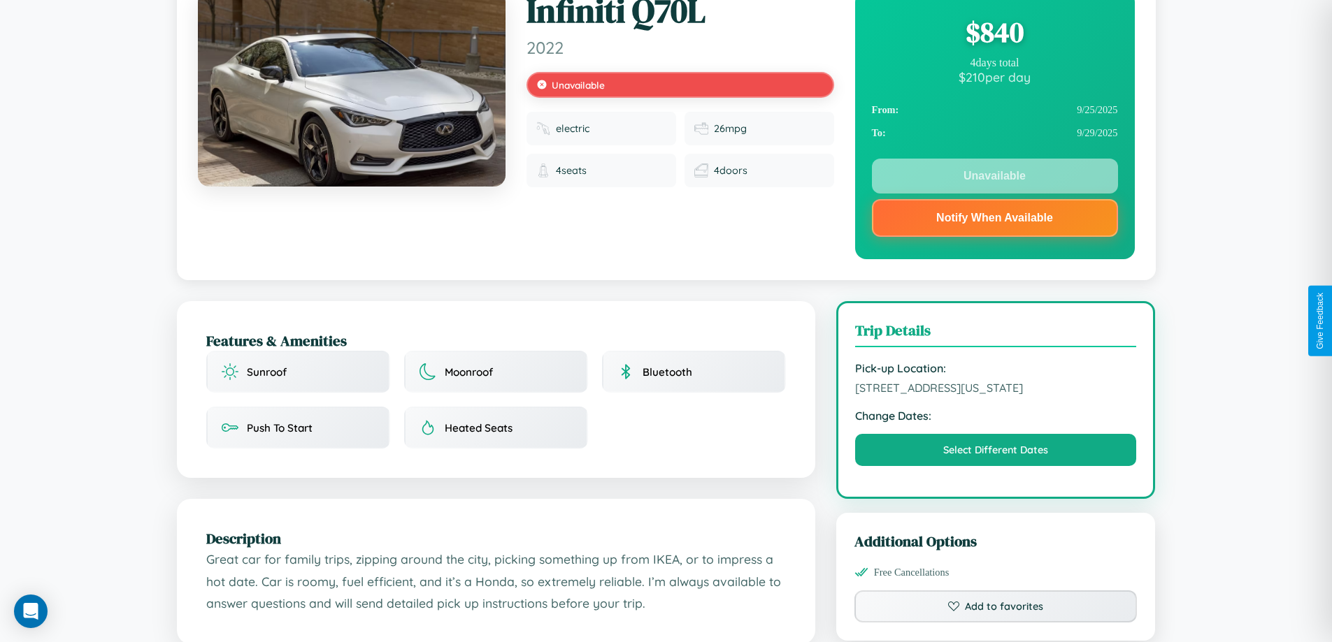
scroll to position [517, 0]
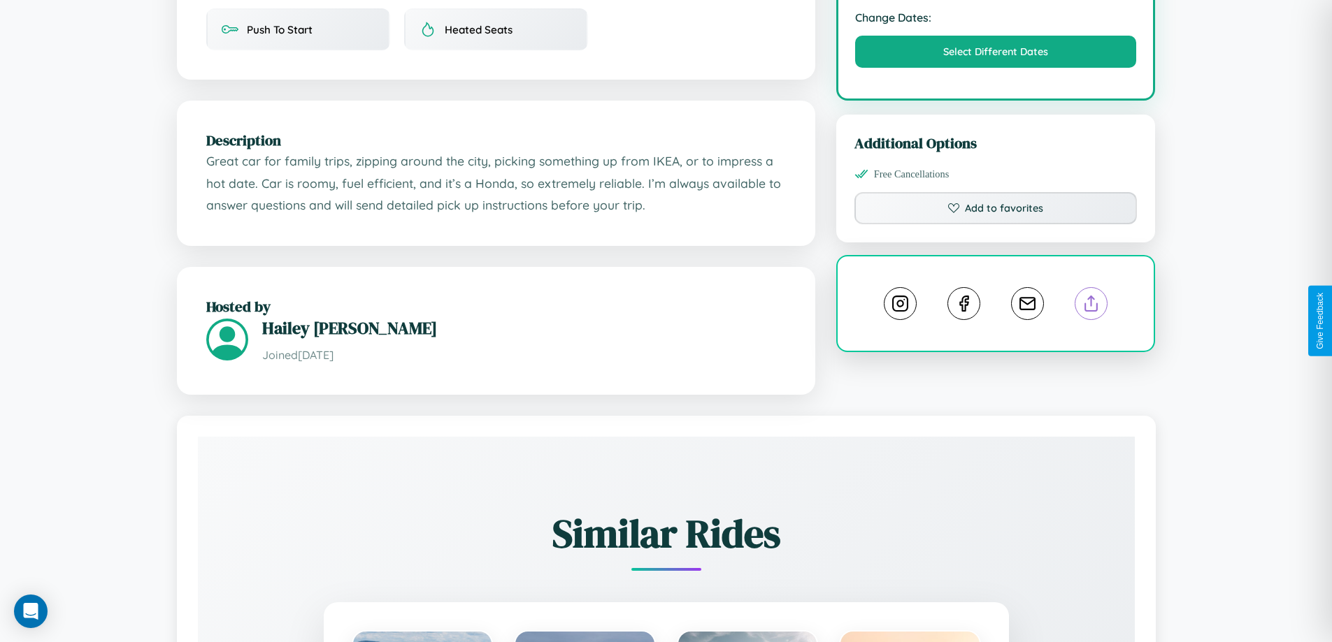
click at [1091, 306] on line at bounding box center [1091, 301] width 0 height 10
